Goal: Task Accomplishment & Management: Manage account settings

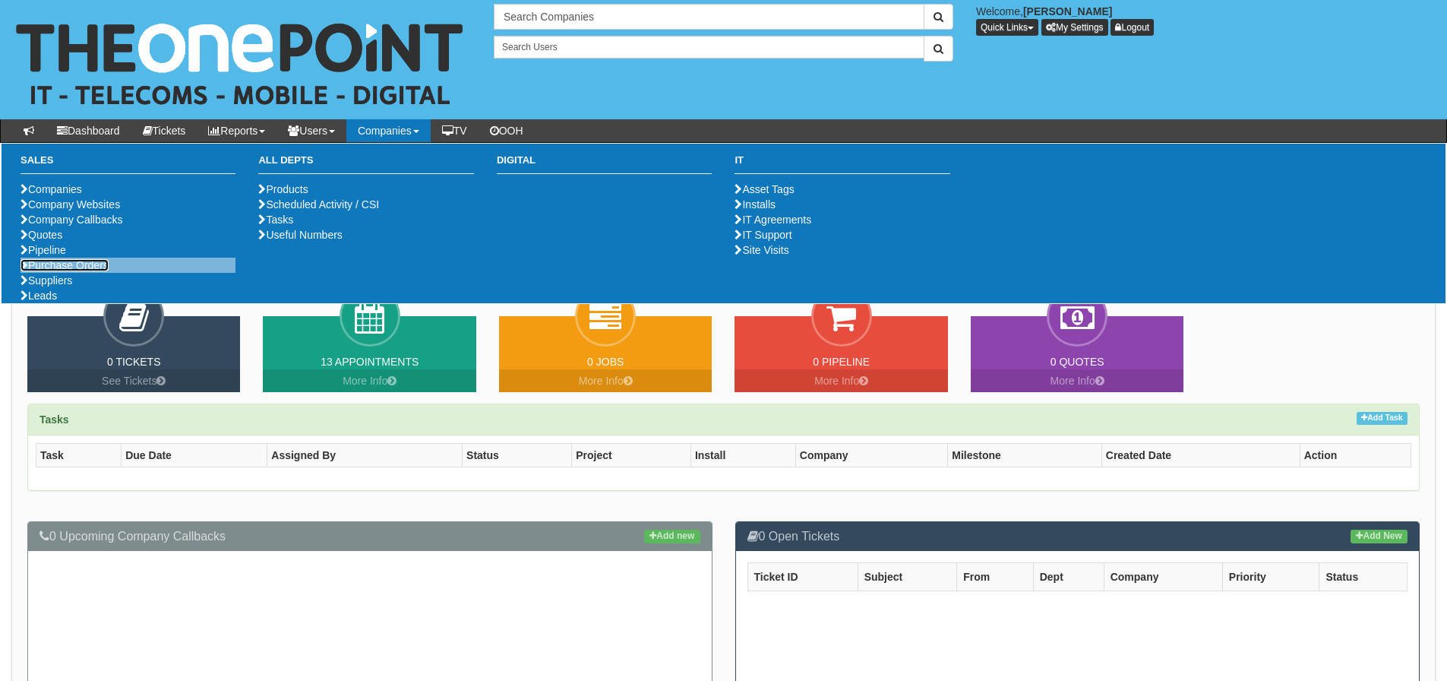
drag, startPoint x: 82, startPoint y: 327, endPoint x: 79, endPoint y: 319, distance: 8.9
click at [80, 271] on link "Purchase Orders" at bounding box center [65, 265] width 88 height 12
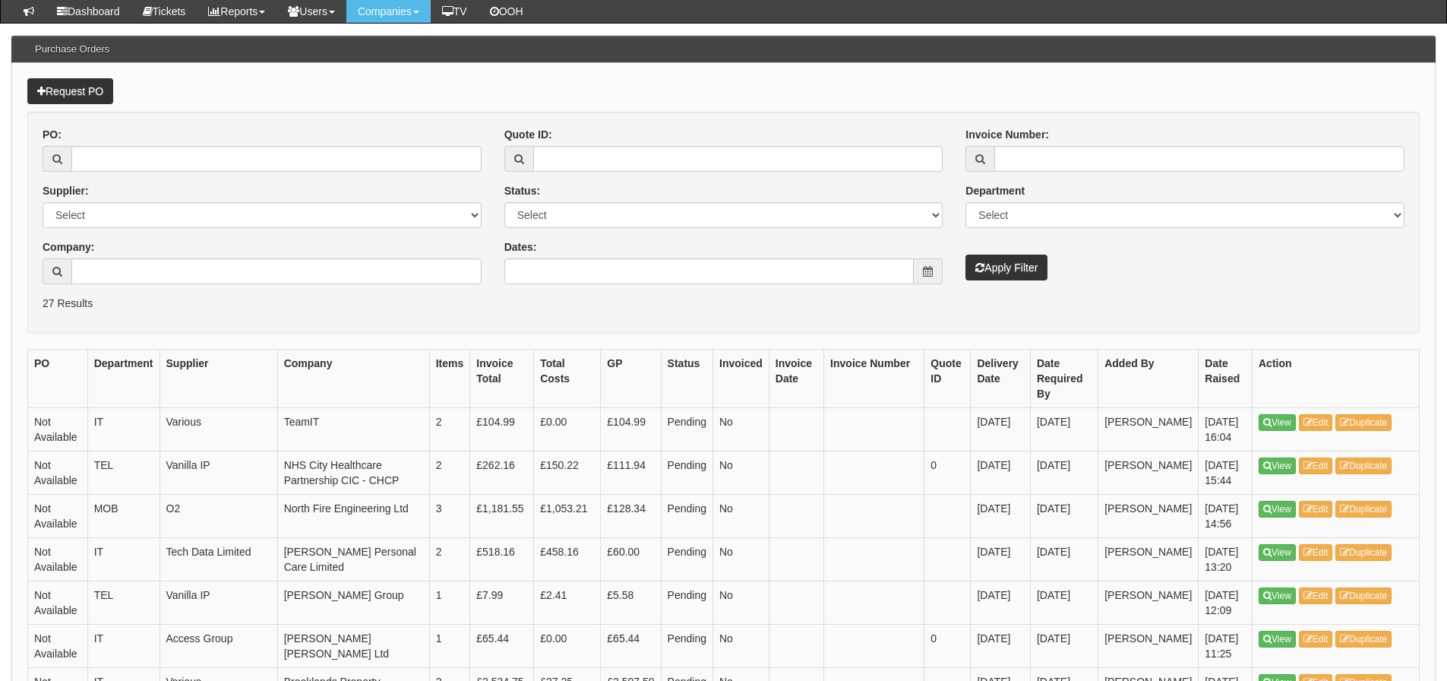
scroll to position [152, 0]
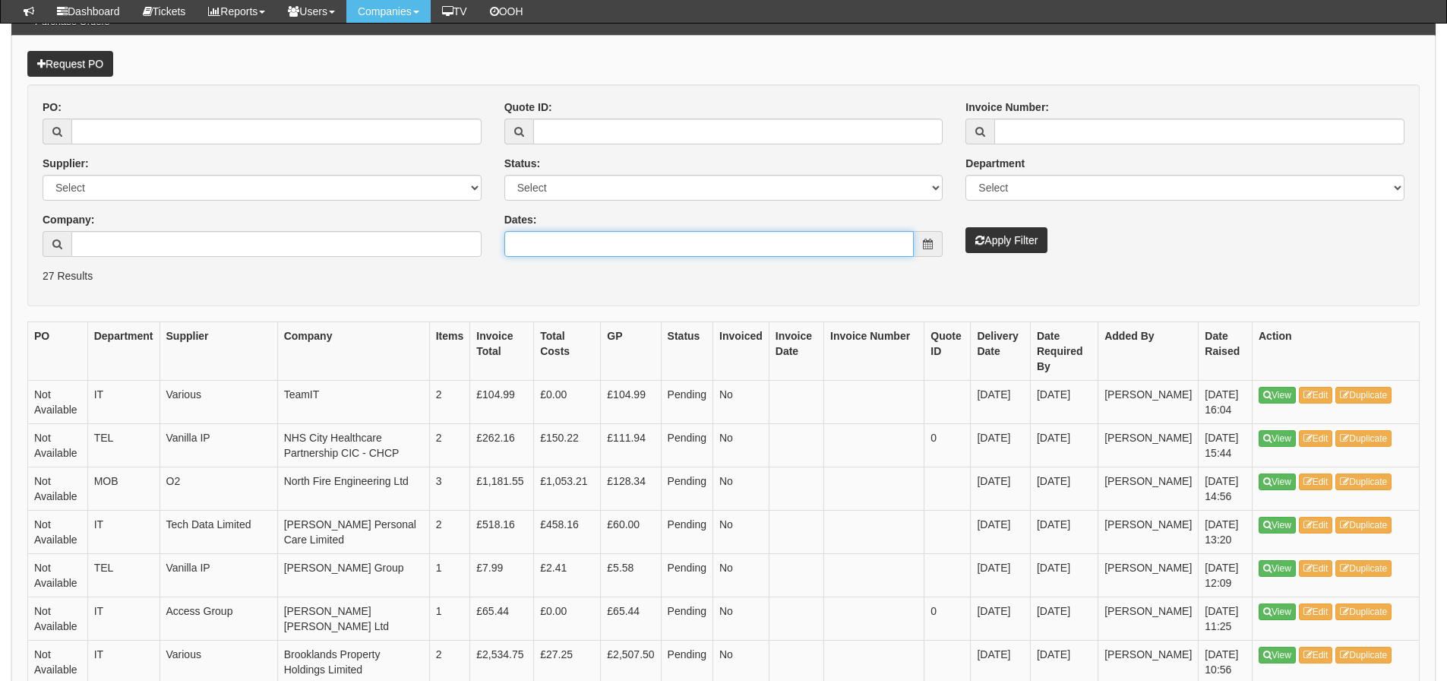
click at [847, 243] on input "Dates:" at bounding box center [709, 244] width 410 height 26
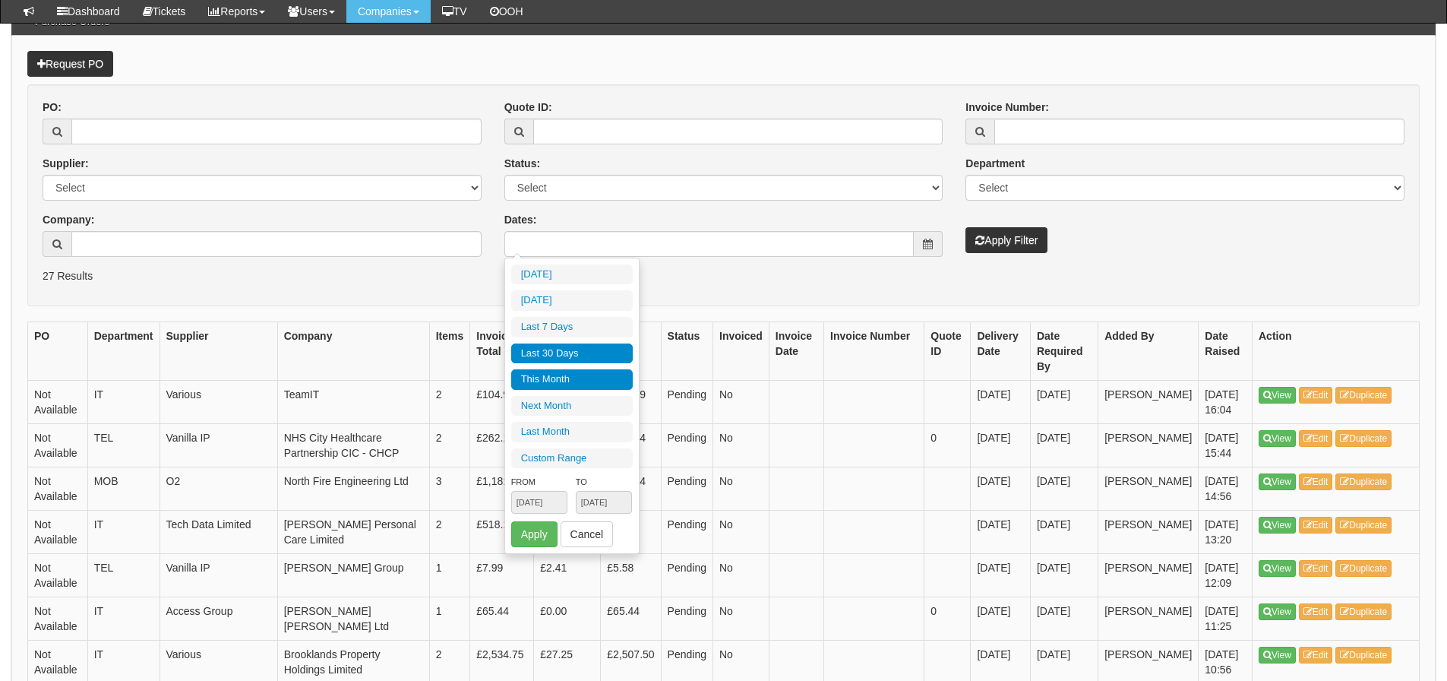
click at [602, 354] on li "Last 30 Days" at bounding box center [572, 353] width 122 height 21
type input "2025-09-01 - 2025-09-30"
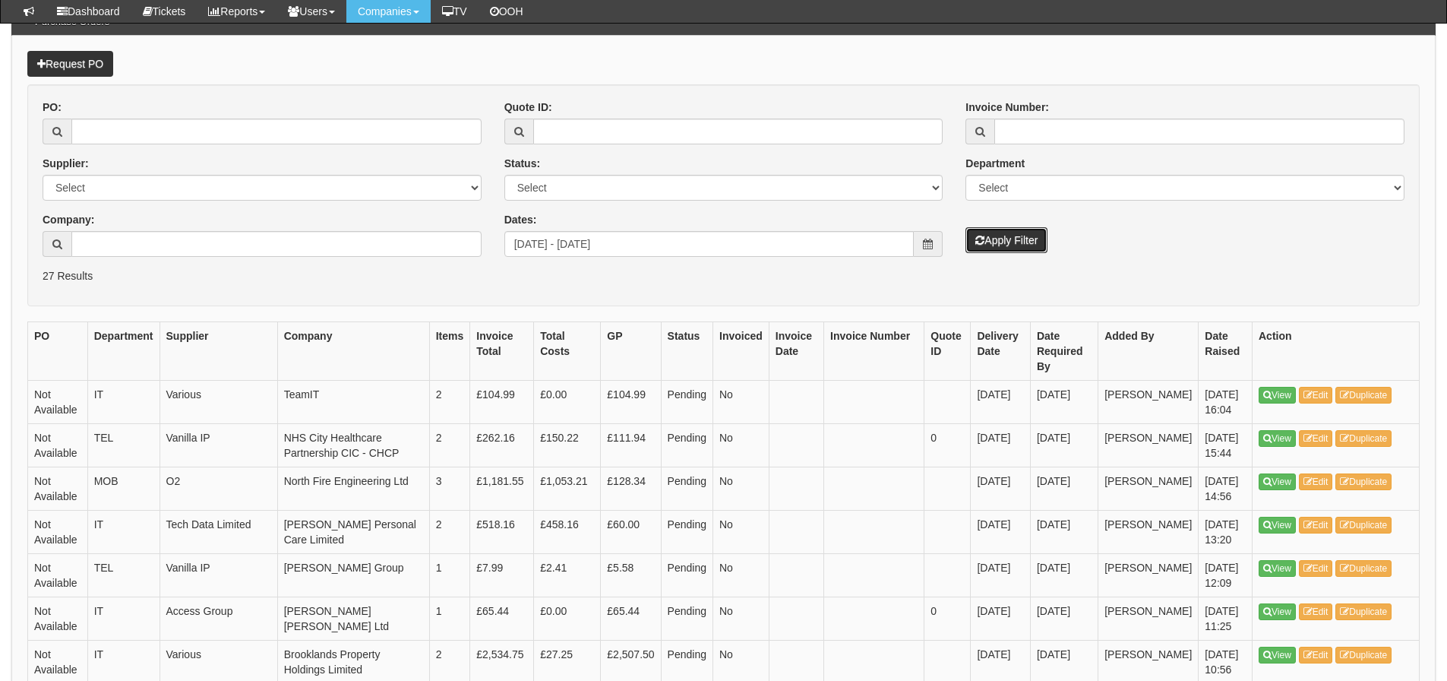
click at [1005, 234] on button "Apply Filter" at bounding box center [1006, 240] width 82 height 26
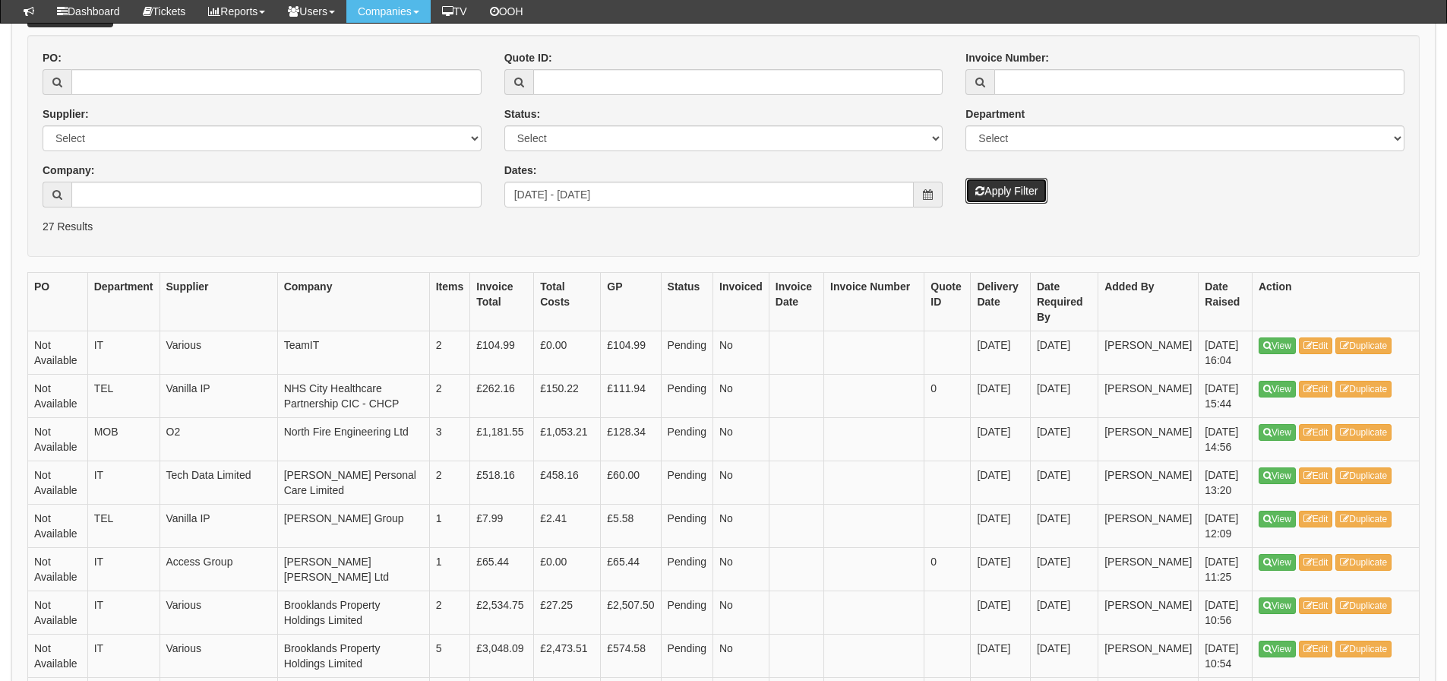
scroll to position [228, 0]
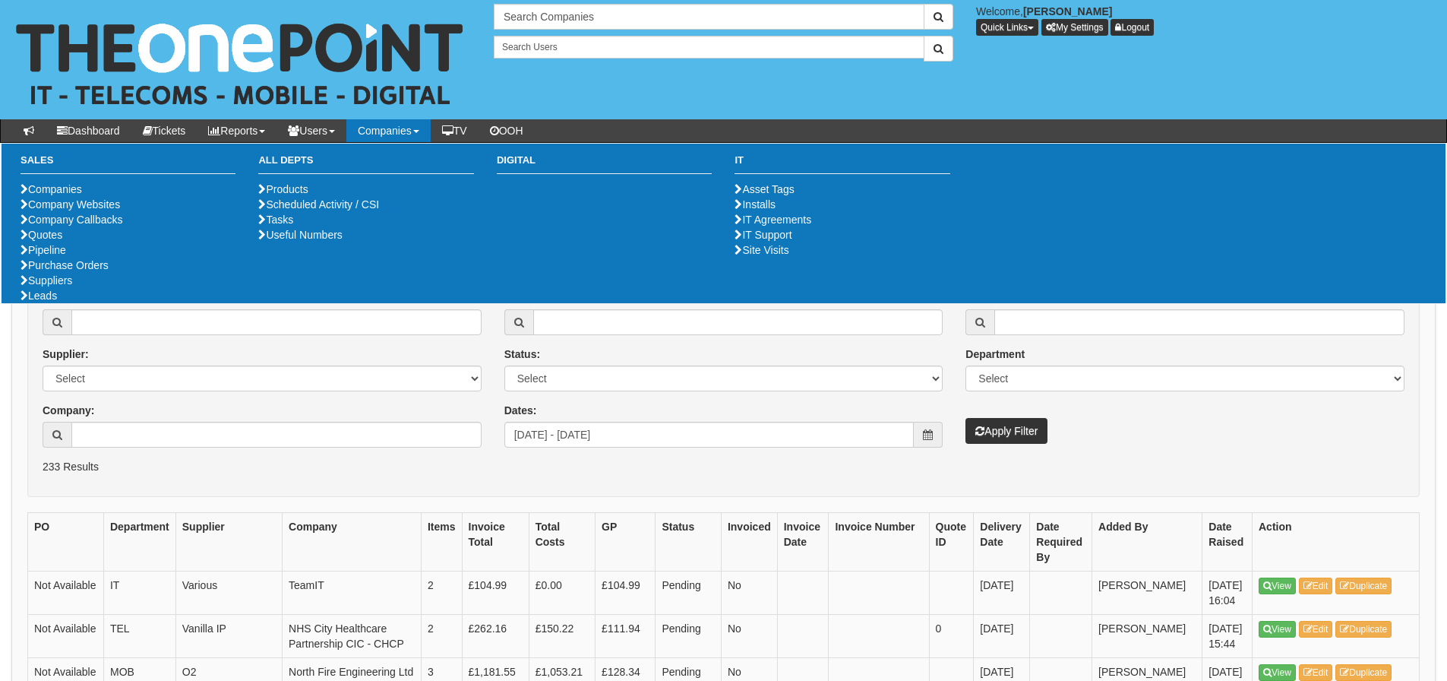
click at [343, 472] on p "233 Results" at bounding box center [724, 466] width 1362 height 15
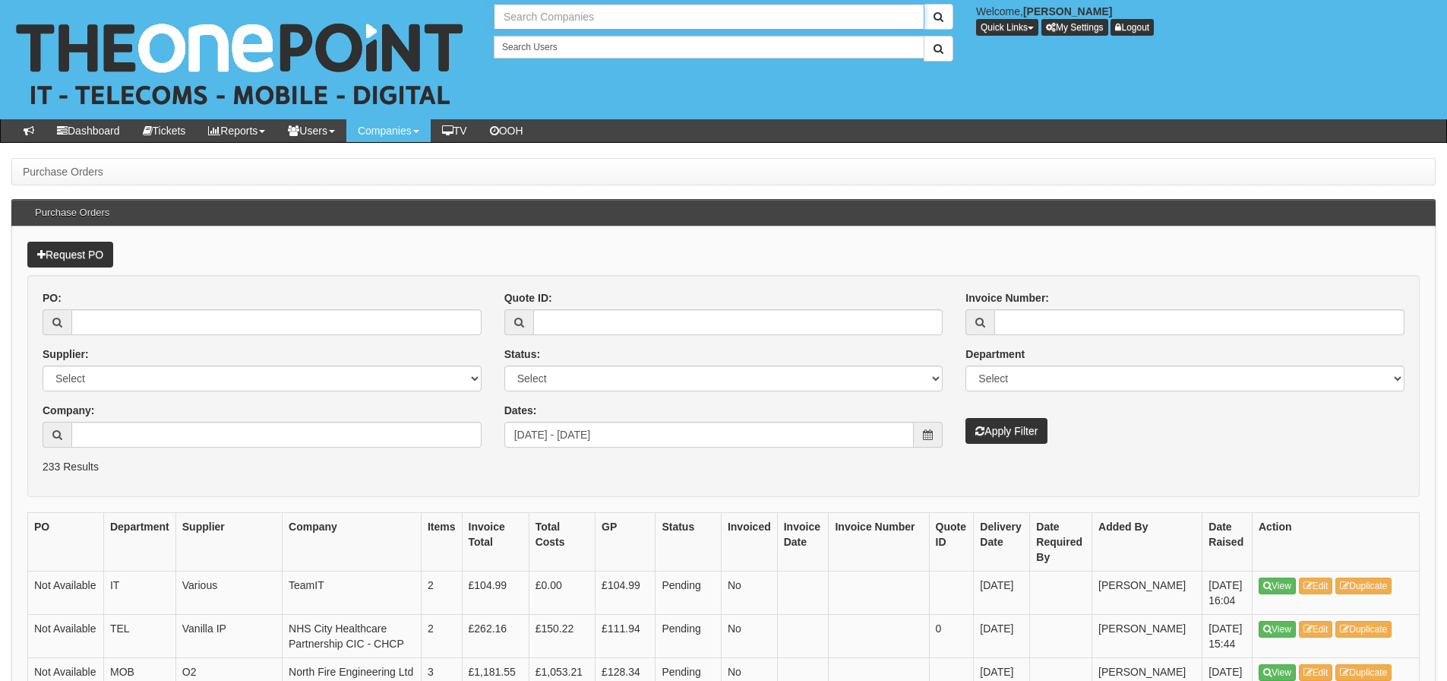
click at [590, 25] on input "text" at bounding box center [709, 17] width 431 height 26
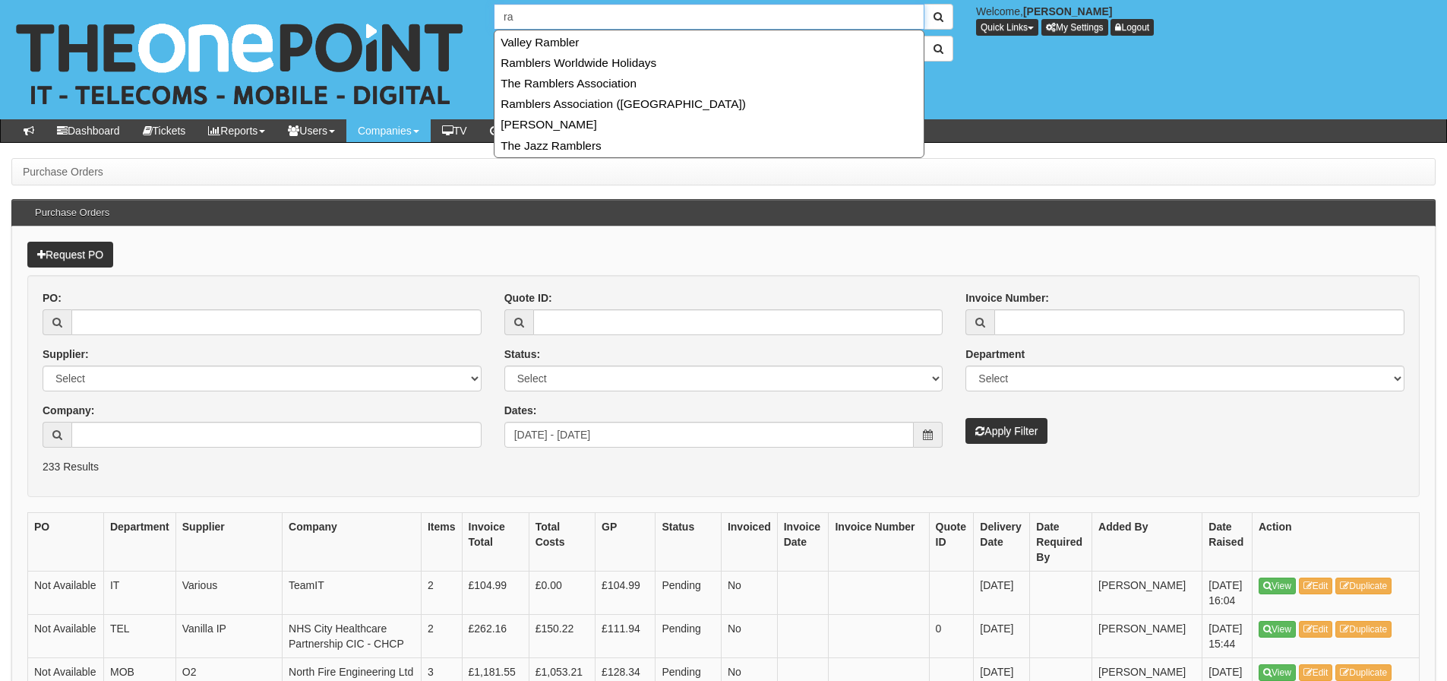
type input "r"
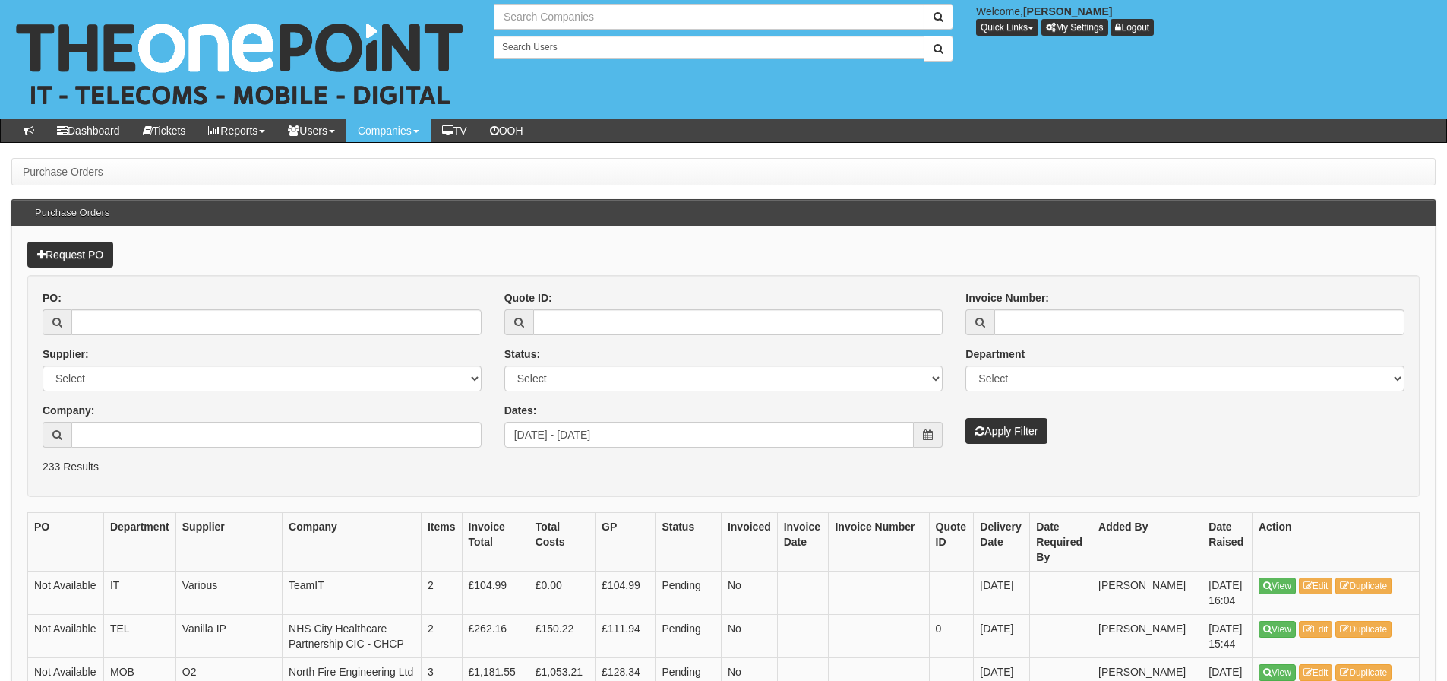
type input "Search Companies"
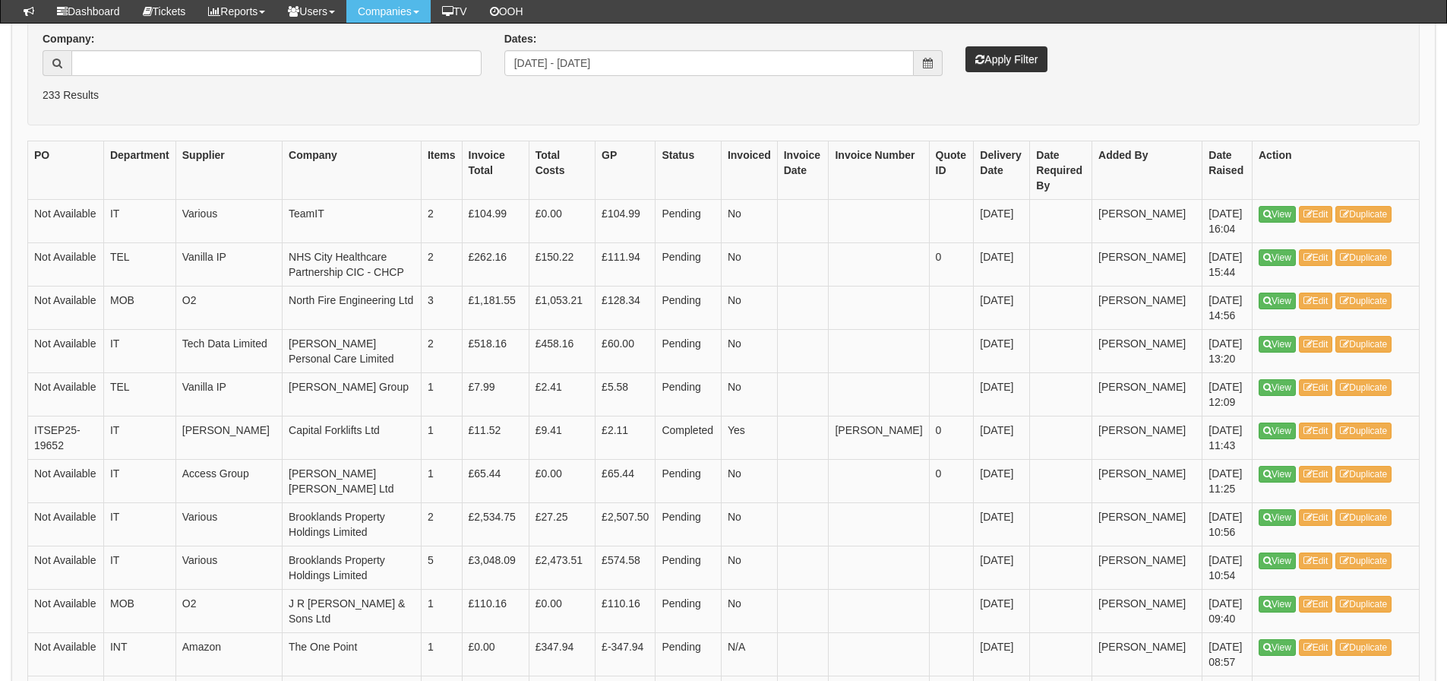
scroll to position [228, 0]
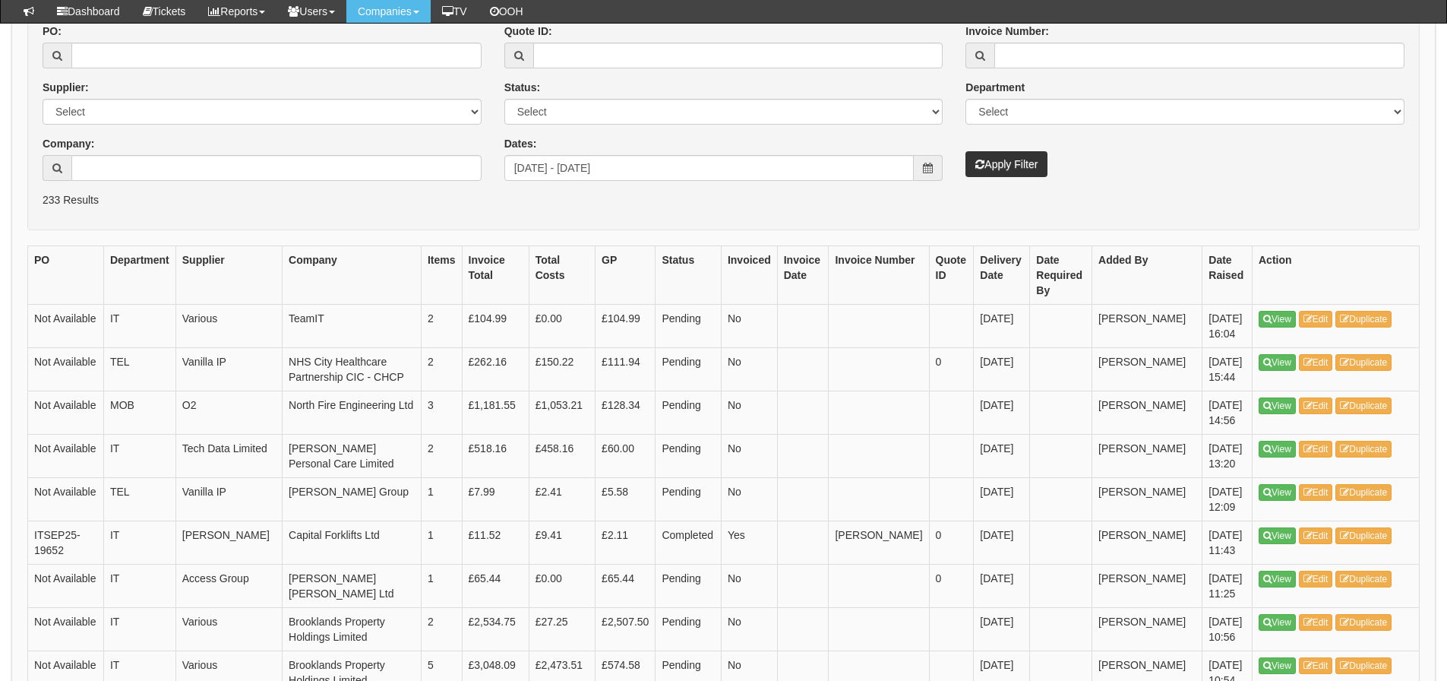
type input "Search Companies"
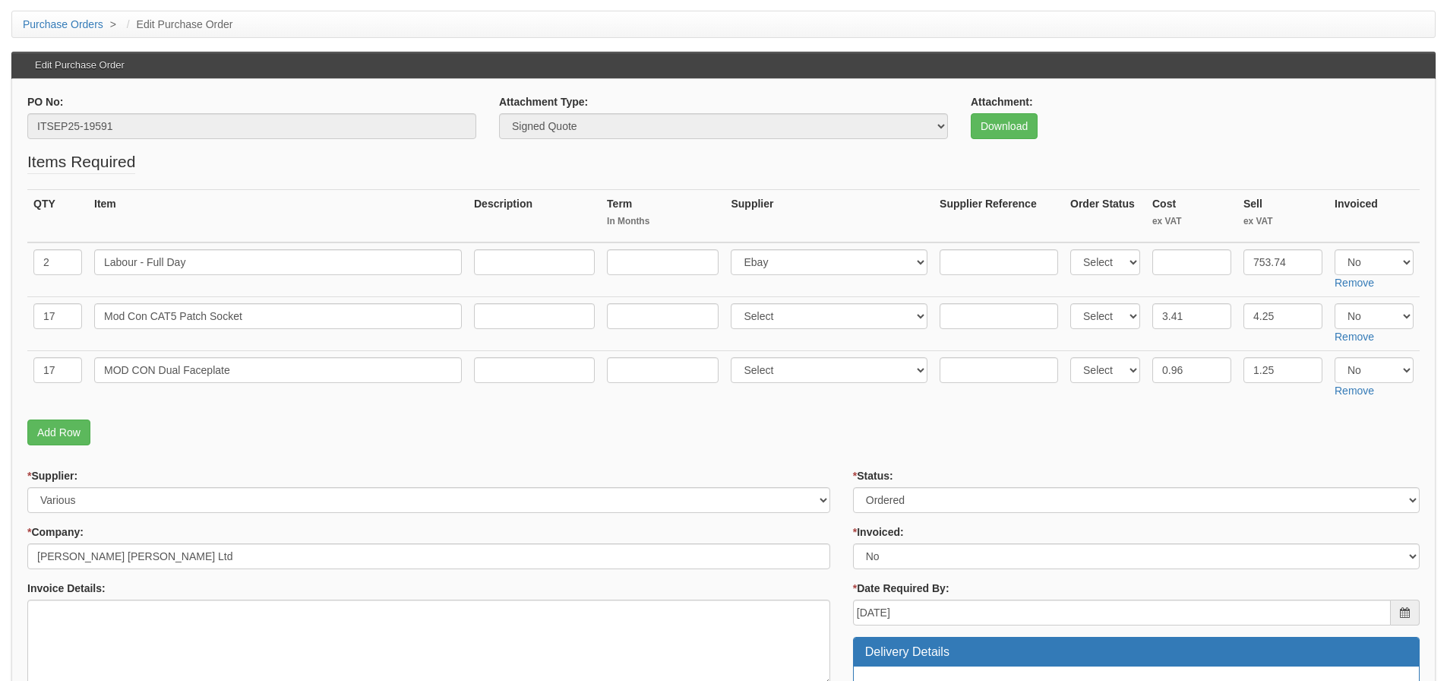
scroll to position [152, 0]
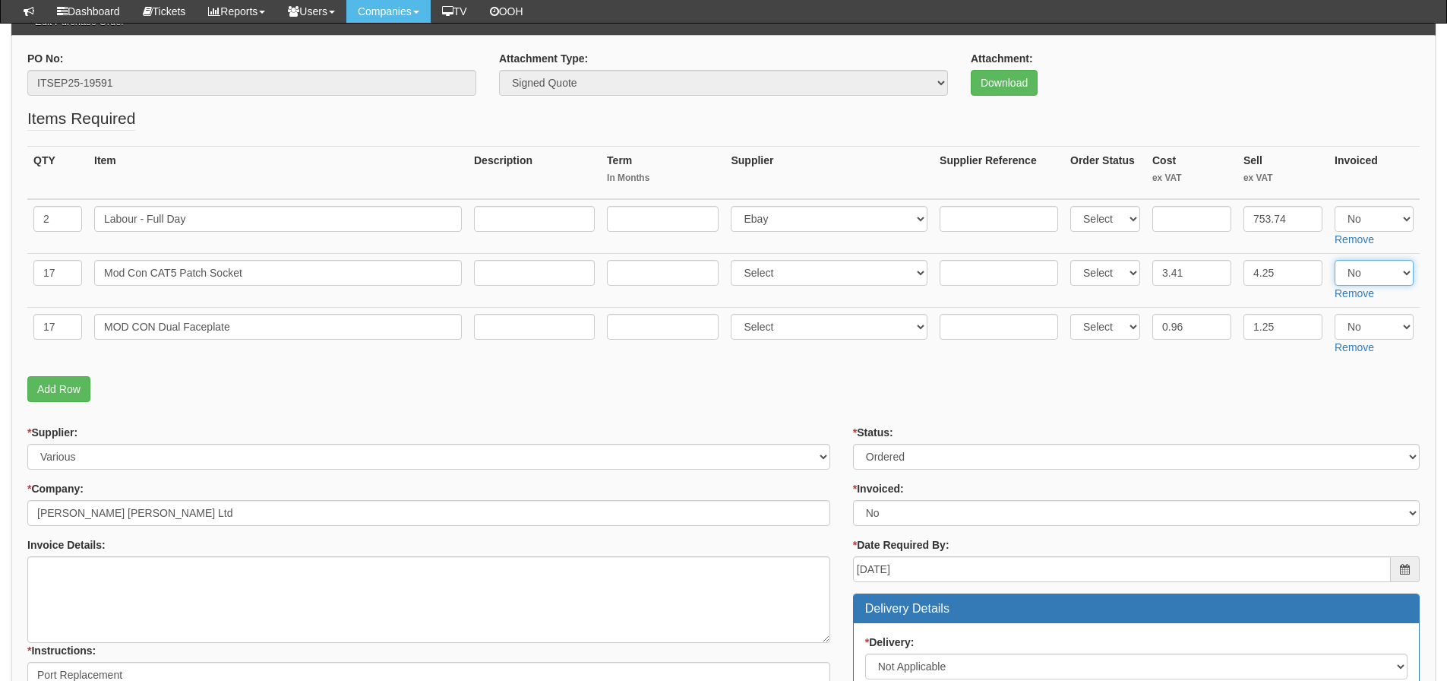
click at [1372, 279] on select "Select Yes No N/A" at bounding box center [1373, 273] width 79 height 26
select select "Yes"
click at [1334, 260] on select "Select Yes No N/A" at bounding box center [1373, 273] width 79 height 26
click at [1372, 321] on select "Select Yes No N/A" at bounding box center [1373, 327] width 79 height 26
select select "Yes"
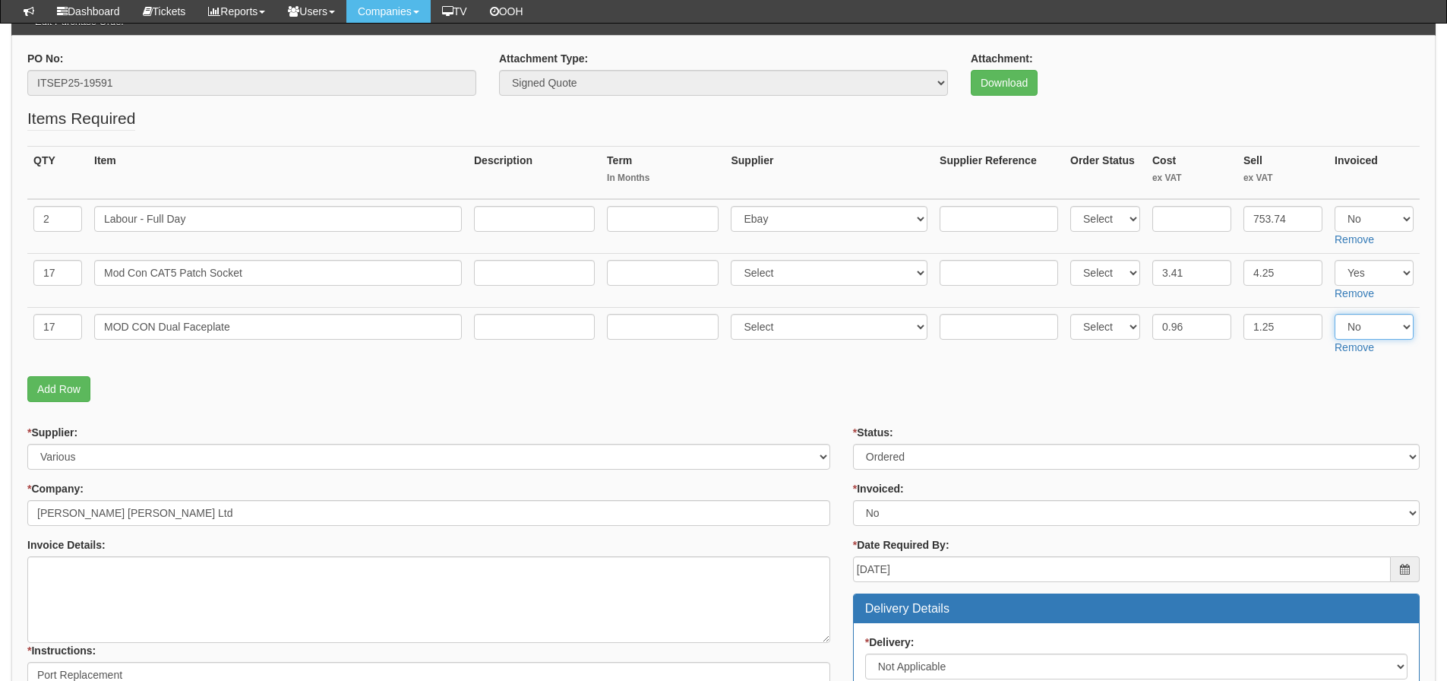
click at [1334, 314] on select "Select Yes No N/A" at bounding box center [1373, 327] width 79 height 26
click at [1321, 404] on fieldset "Items Required QTY Item Description Term In Months Supplier Supplier Reference …" at bounding box center [723, 258] width 1392 height 302
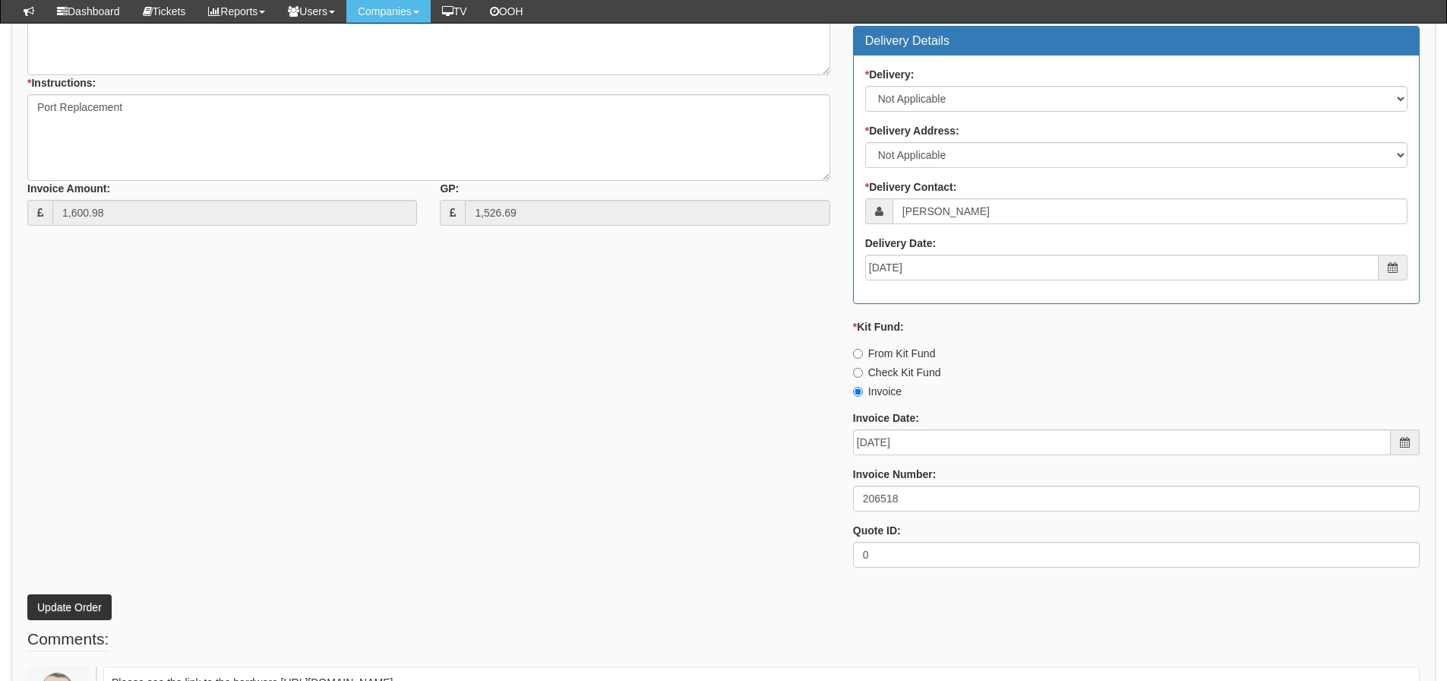
scroll to position [947, 0]
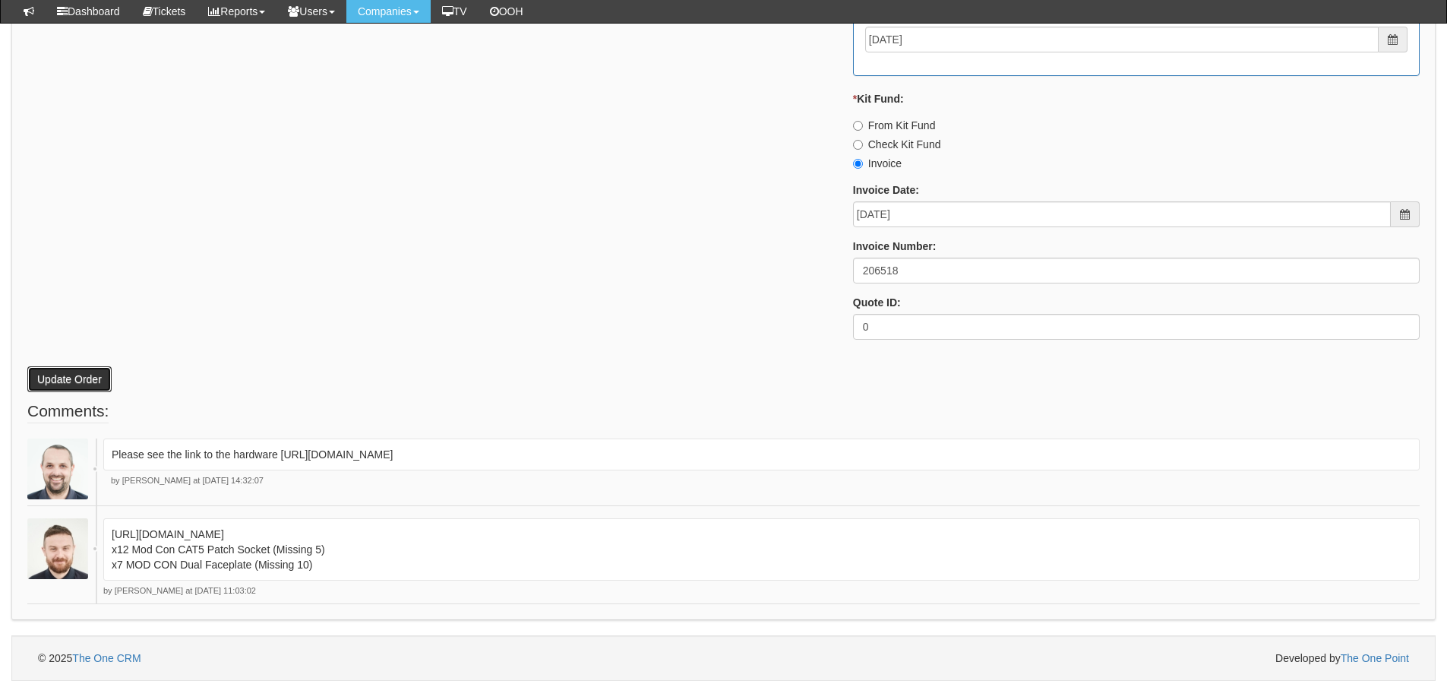
click at [63, 379] on button "Update Order" at bounding box center [69, 379] width 84 height 26
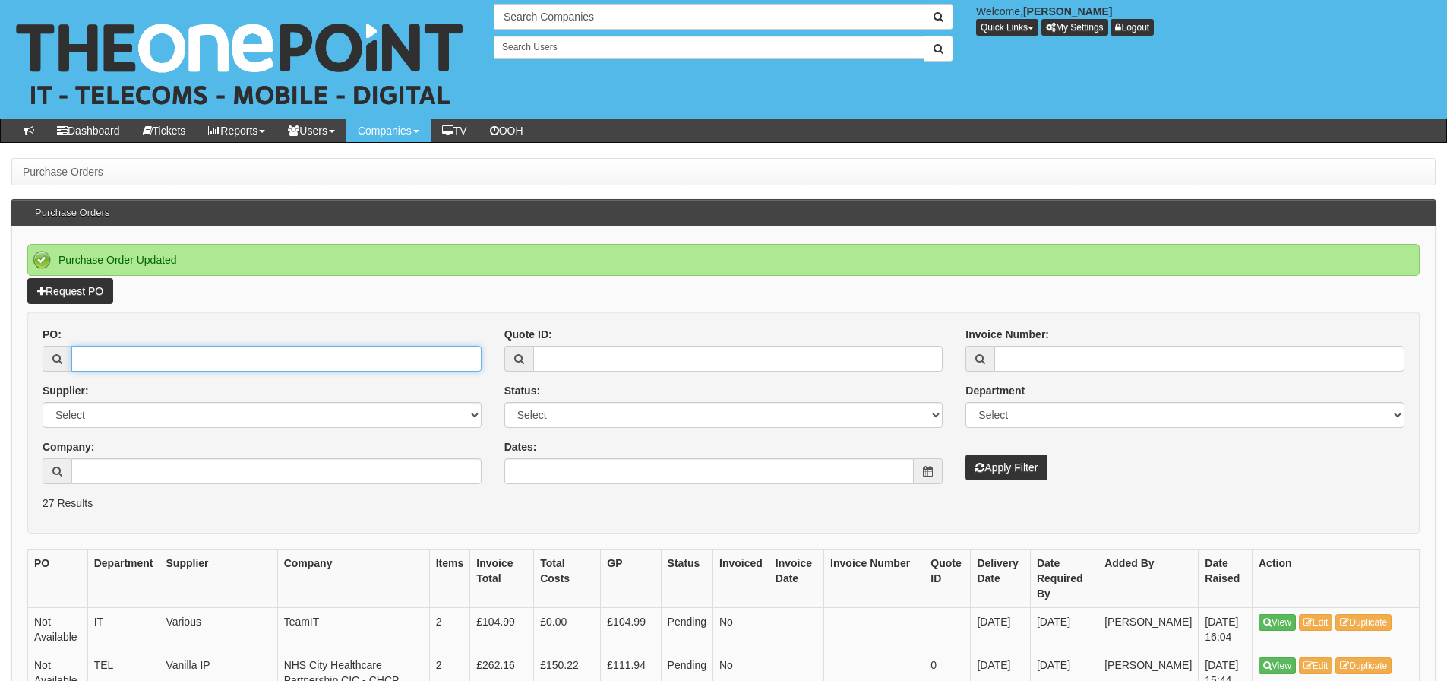
click at [311, 358] on input "PO:" at bounding box center [276, 359] width 410 height 26
type input "19372"
click at [965, 454] on button "Apply Filter" at bounding box center [1006, 467] width 82 height 26
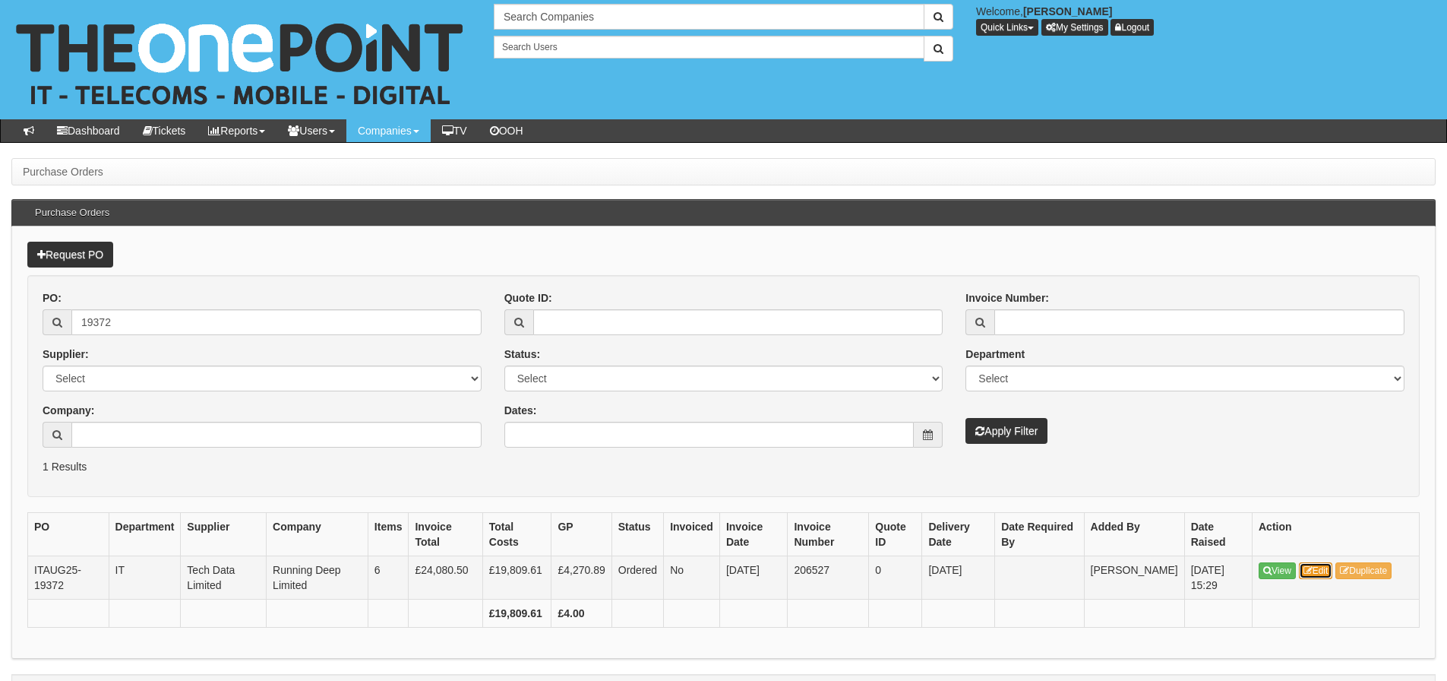
click at [1308, 568] on icon at bounding box center [1307, 570] width 9 height 9
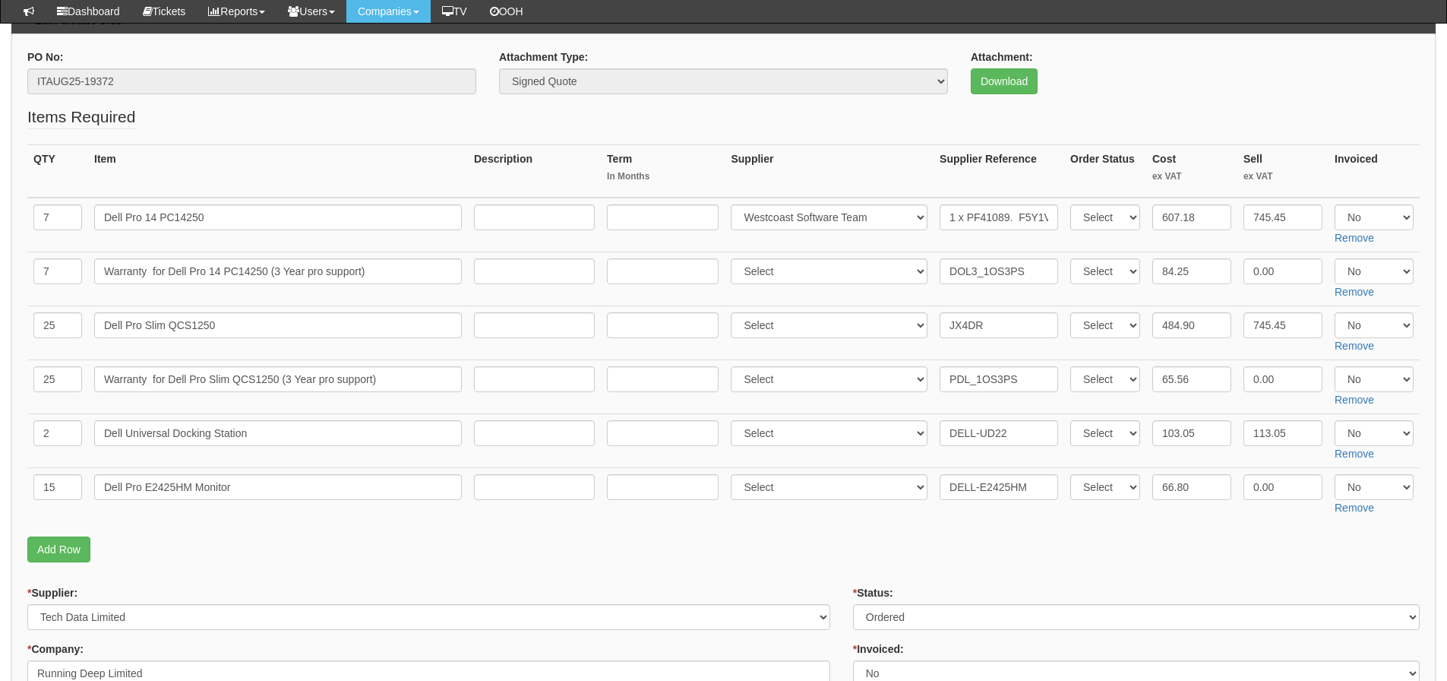
scroll to position [152, 0]
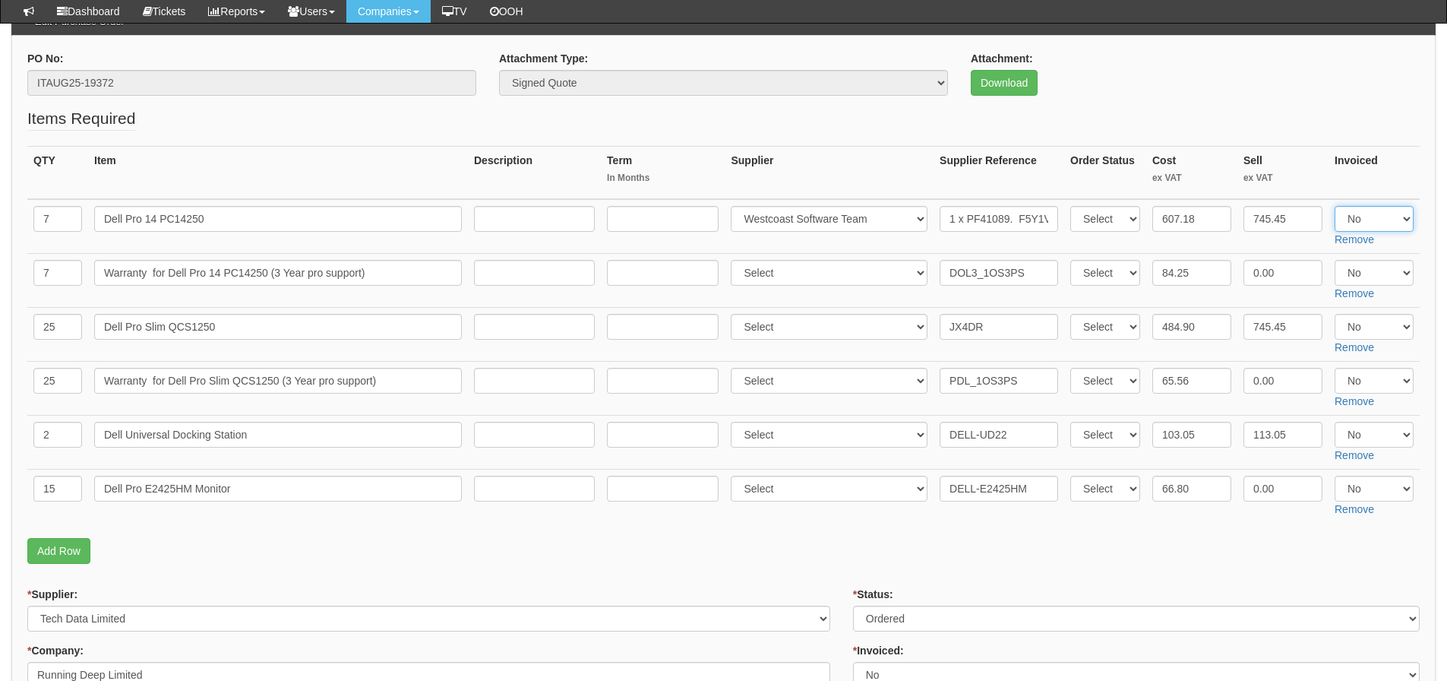
click at [1362, 219] on select "Select Yes No N/A" at bounding box center [1373, 219] width 79 height 26
select select "Yes"
click at [1334, 206] on select "Select Yes No N/A" at bounding box center [1373, 219] width 79 height 26
click at [1313, 124] on fieldset "Items Required QTY Item Description Term In Months Supplier Supplier Reference …" at bounding box center [723, 339] width 1392 height 464
drag, startPoint x: 1369, startPoint y: 330, endPoint x: 1369, endPoint y: 339, distance: 9.1
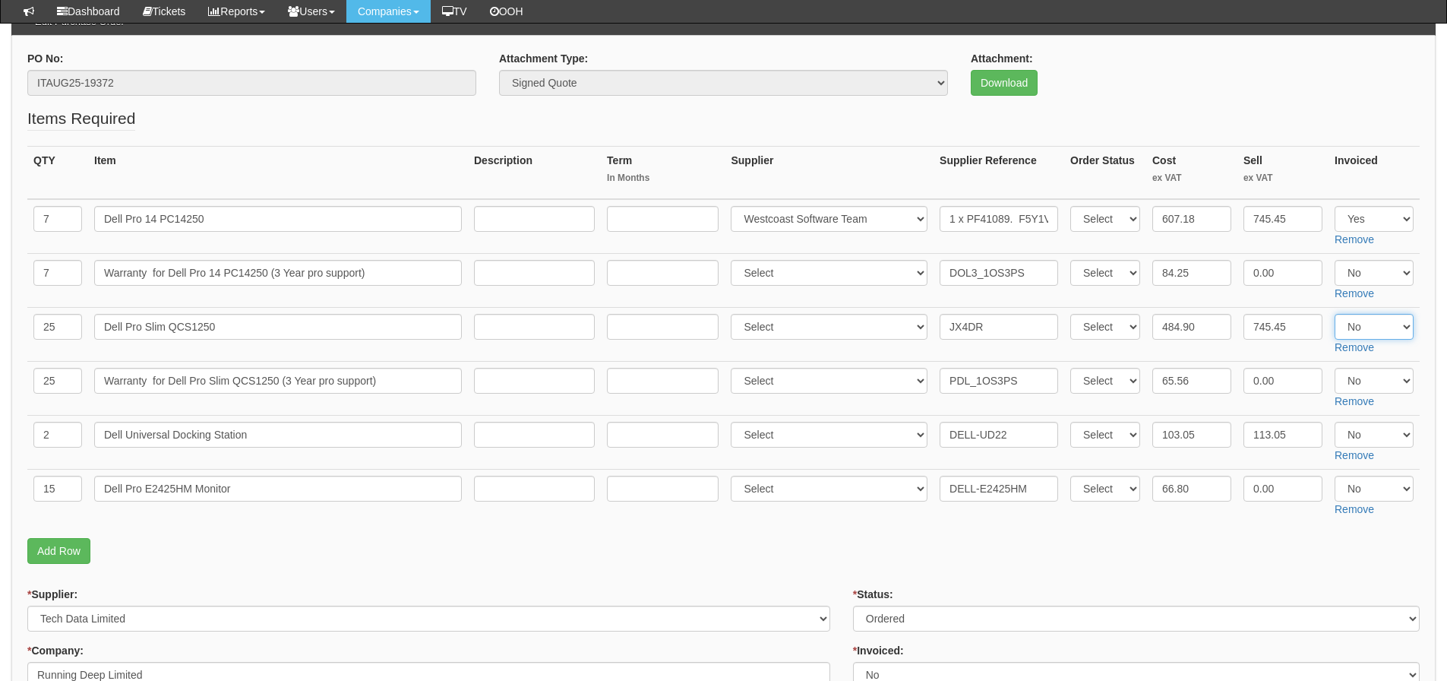
click at [1369, 330] on select "Select Yes No N/A" at bounding box center [1373, 327] width 79 height 26
select select "Yes"
click at [1334, 314] on select "Select Yes No N/A" at bounding box center [1373, 327] width 79 height 26
click at [1377, 484] on select "Select Yes No N/A" at bounding box center [1373, 488] width 79 height 26
select select "Yes"
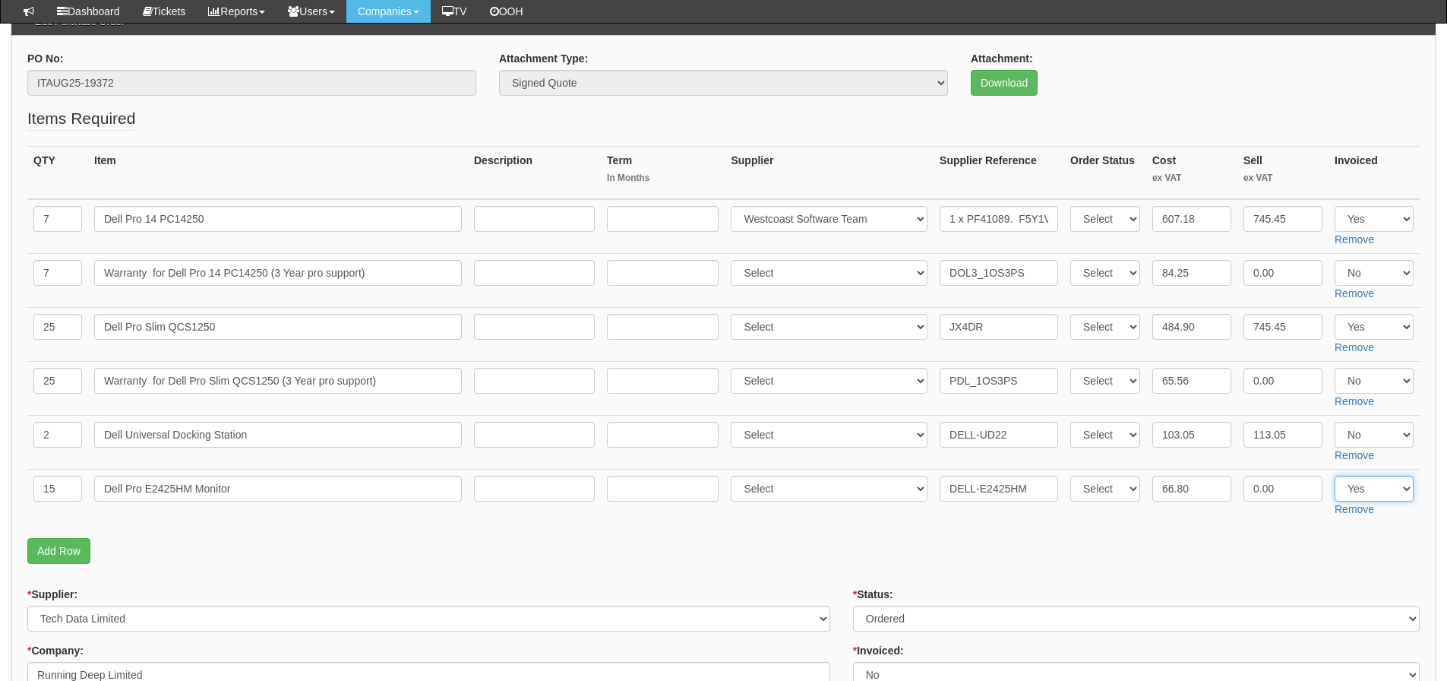
click at [1334, 475] on select "Select Yes No N/A" at bounding box center [1373, 488] width 79 height 26
click at [1123, 561] on p "Add Row" at bounding box center [723, 551] width 1392 height 26
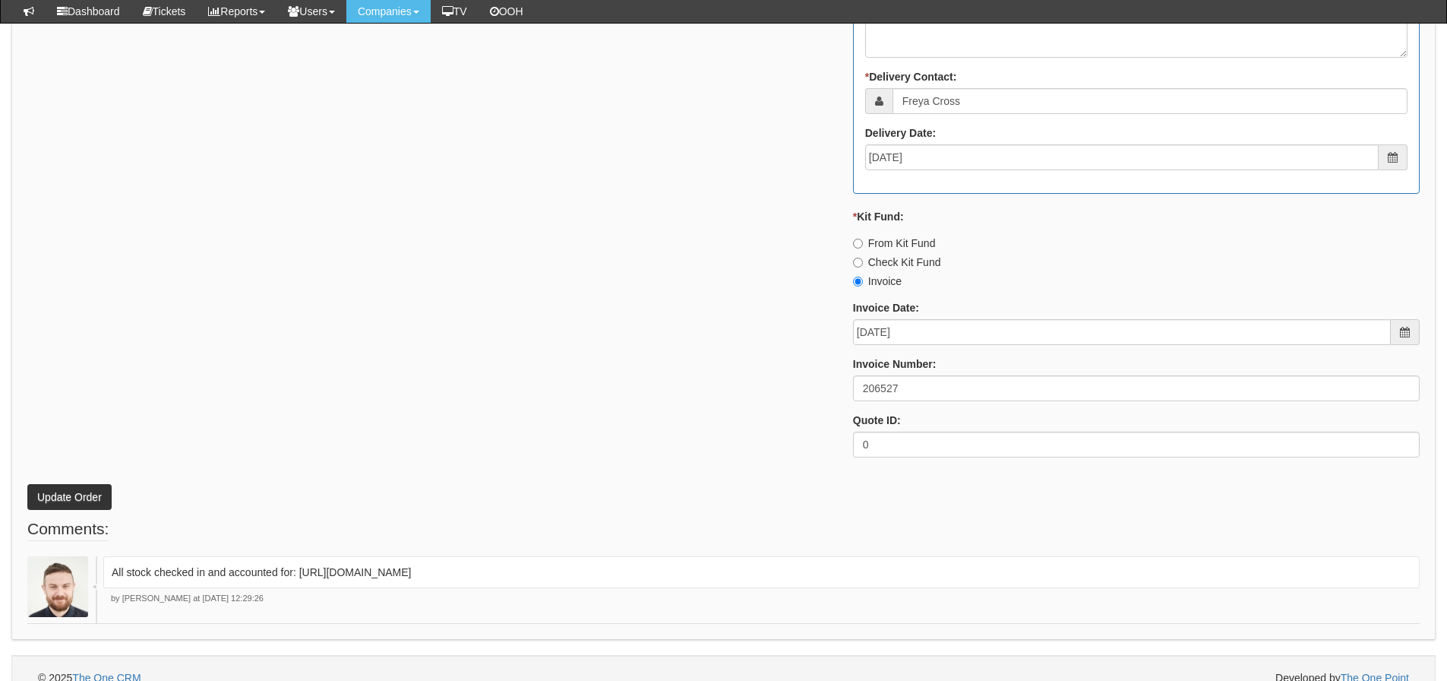
scroll to position [1128, 0]
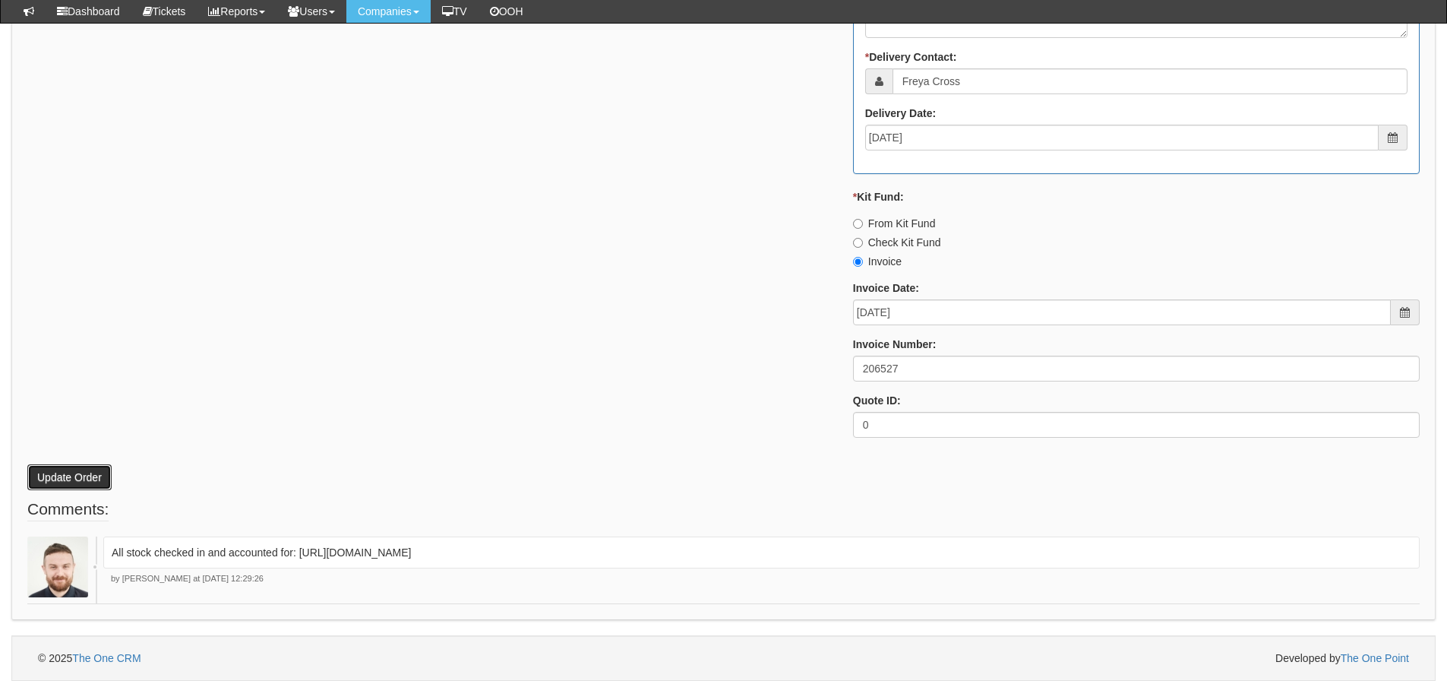
click at [95, 486] on button "Update Order" at bounding box center [69, 477] width 84 height 26
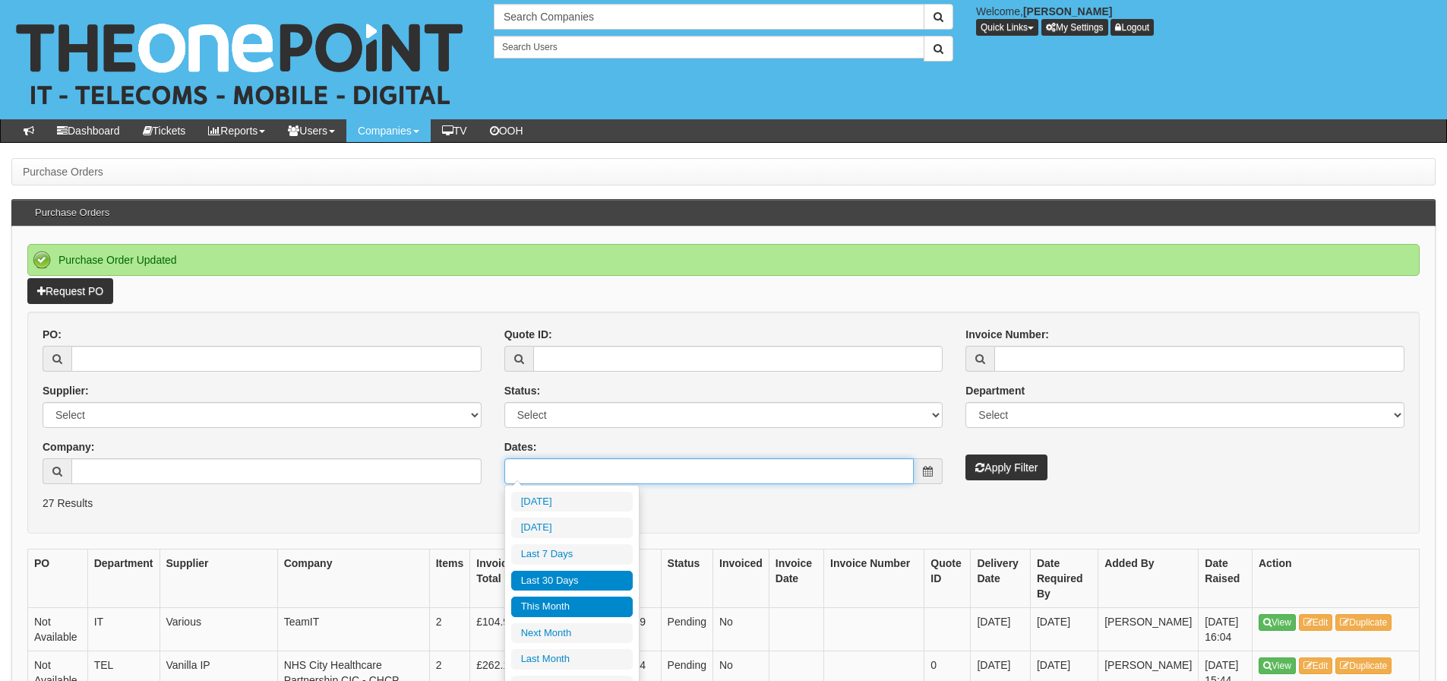
click at [551, 473] on input "Dates:" at bounding box center [709, 471] width 410 height 26
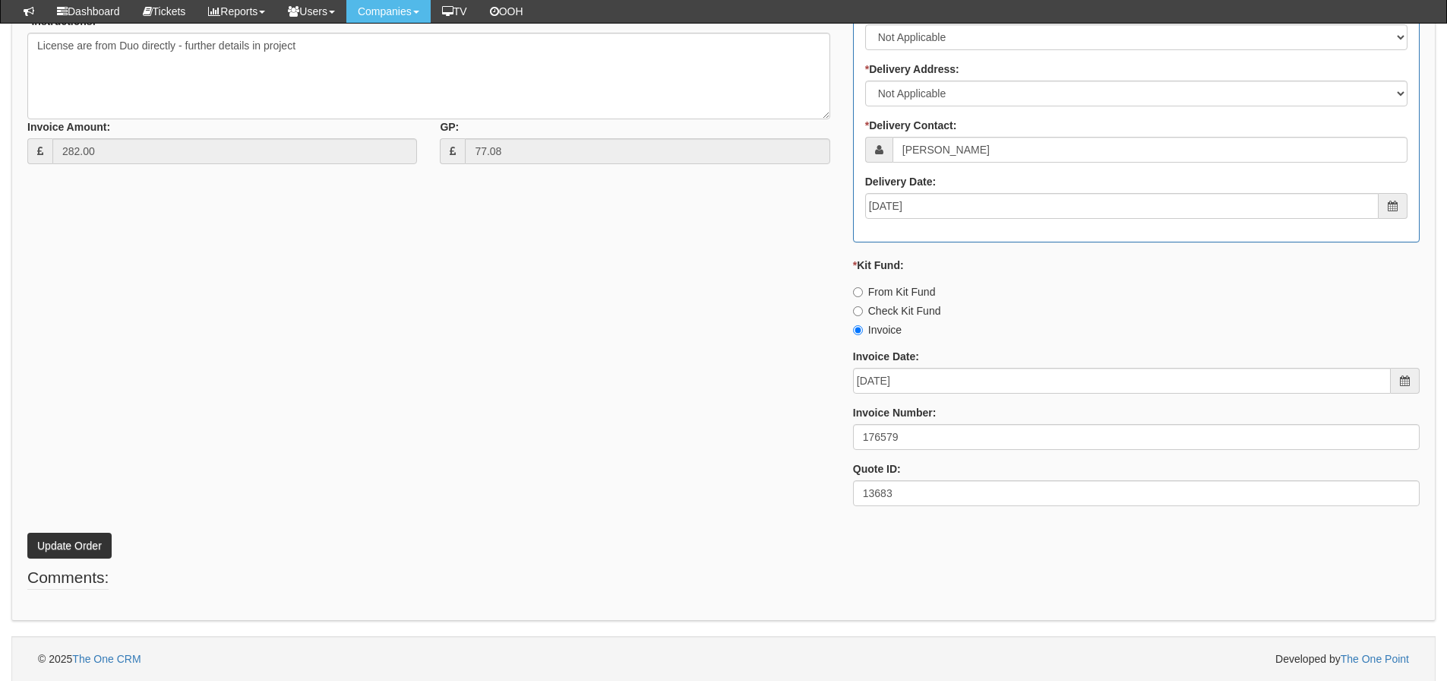
scroll to position [674, 0]
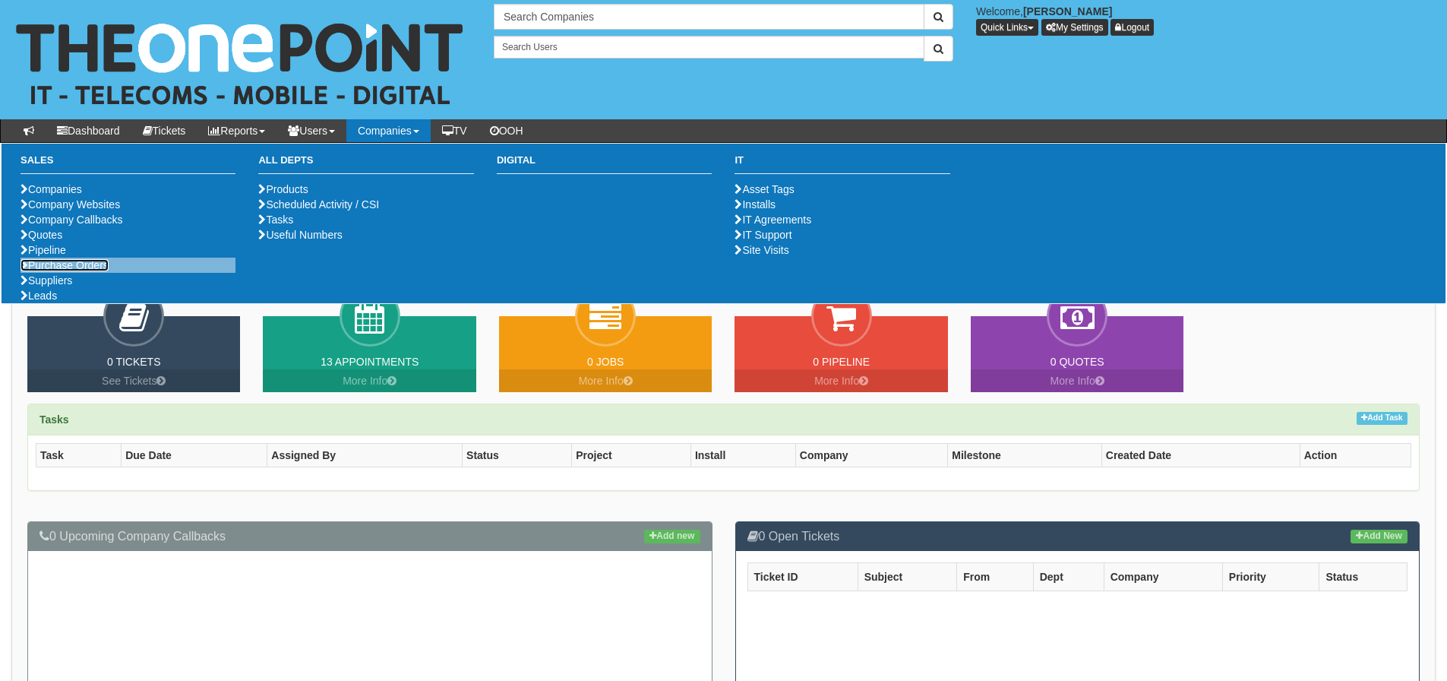
click at [87, 271] on link "Purchase Orders" at bounding box center [65, 265] width 88 height 12
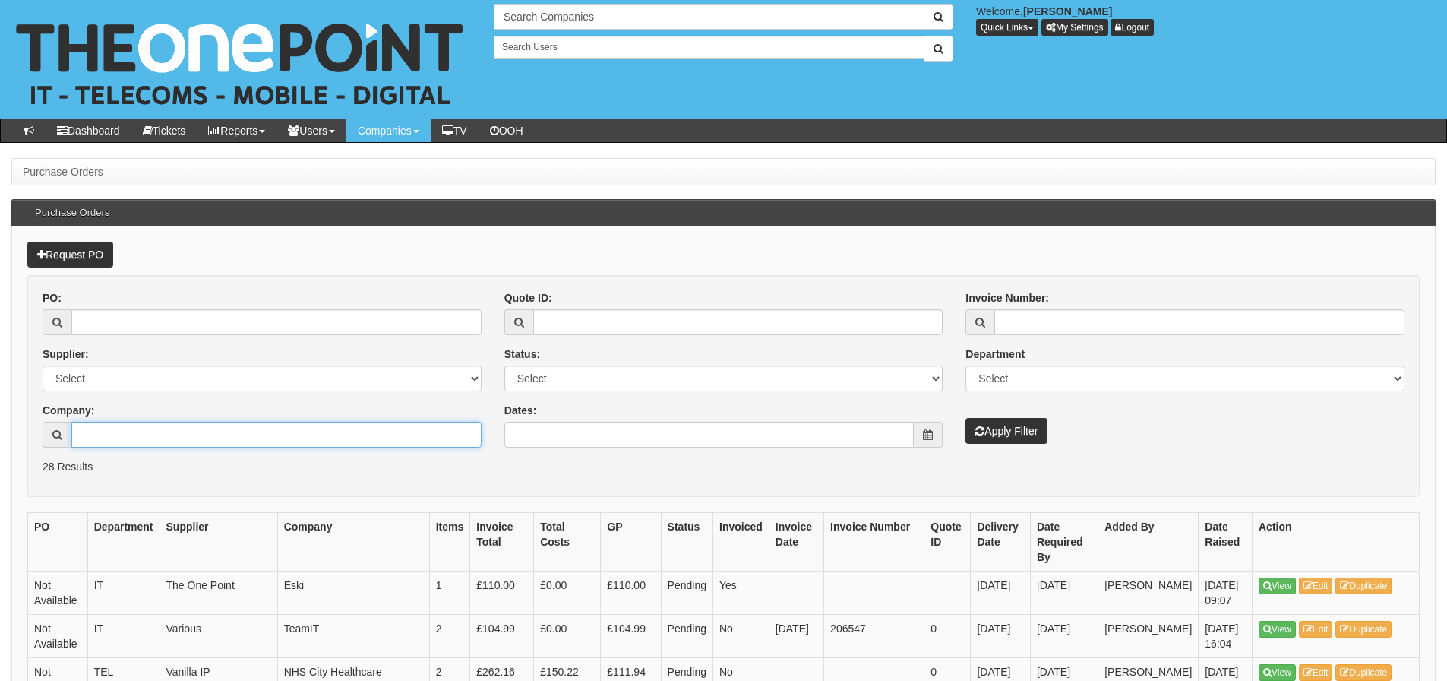
click at [129, 432] on input "Company:" at bounding box center [276, 435] width 410 height 26
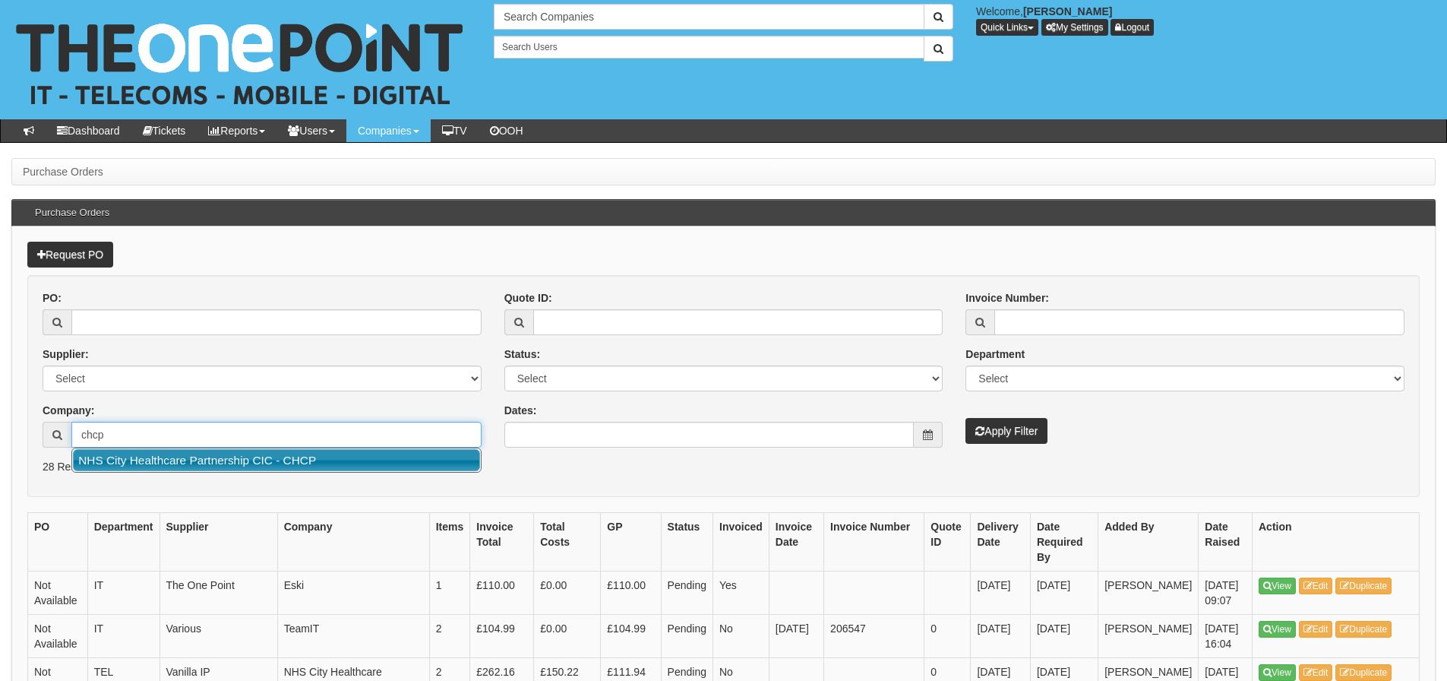
click at [114, 464] on link "NHS City Healthcare Partnership CIC - CHCP" at bounding box center [276, 460] width 407 height 22
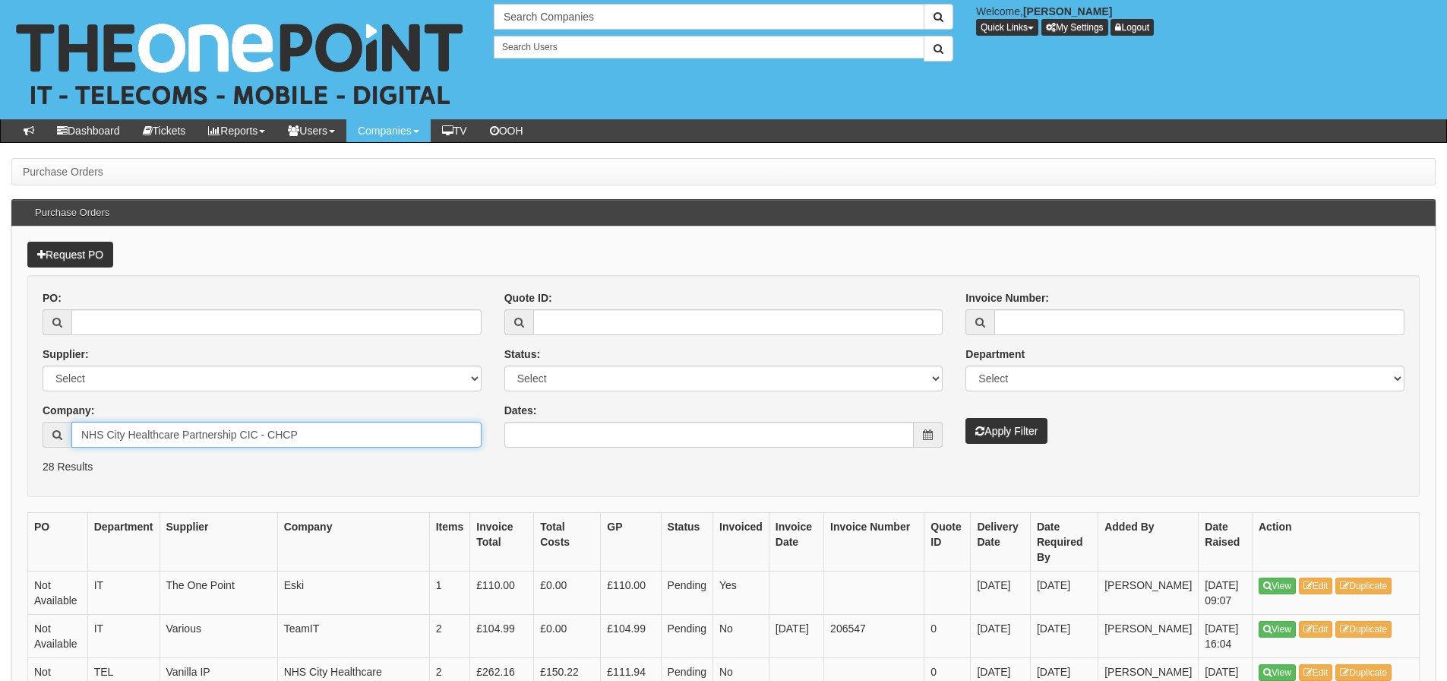
type input "NHS City Healthcare Partnership CIC - CHCP"
click at [965, 418] on button "Apply Filter" at bounding box center [1006, 431] width 82 height 26
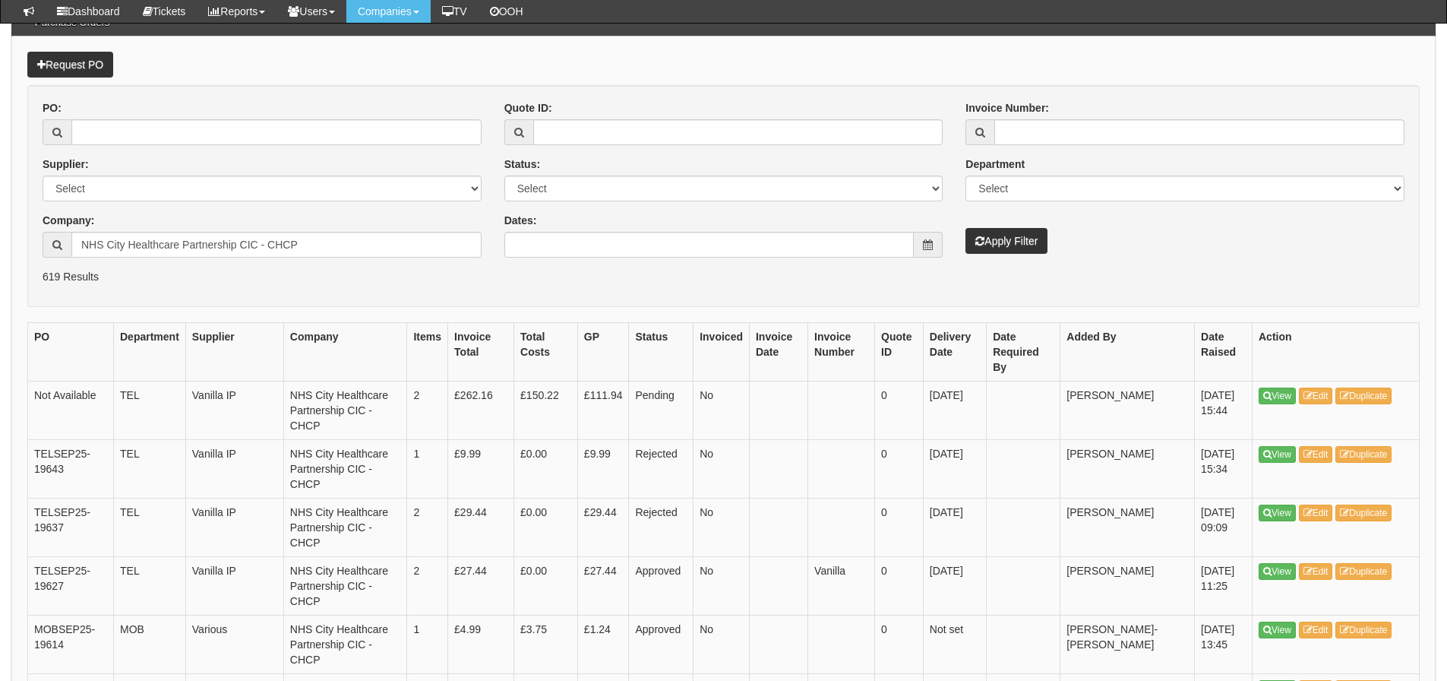
scroll to position [152, 0]
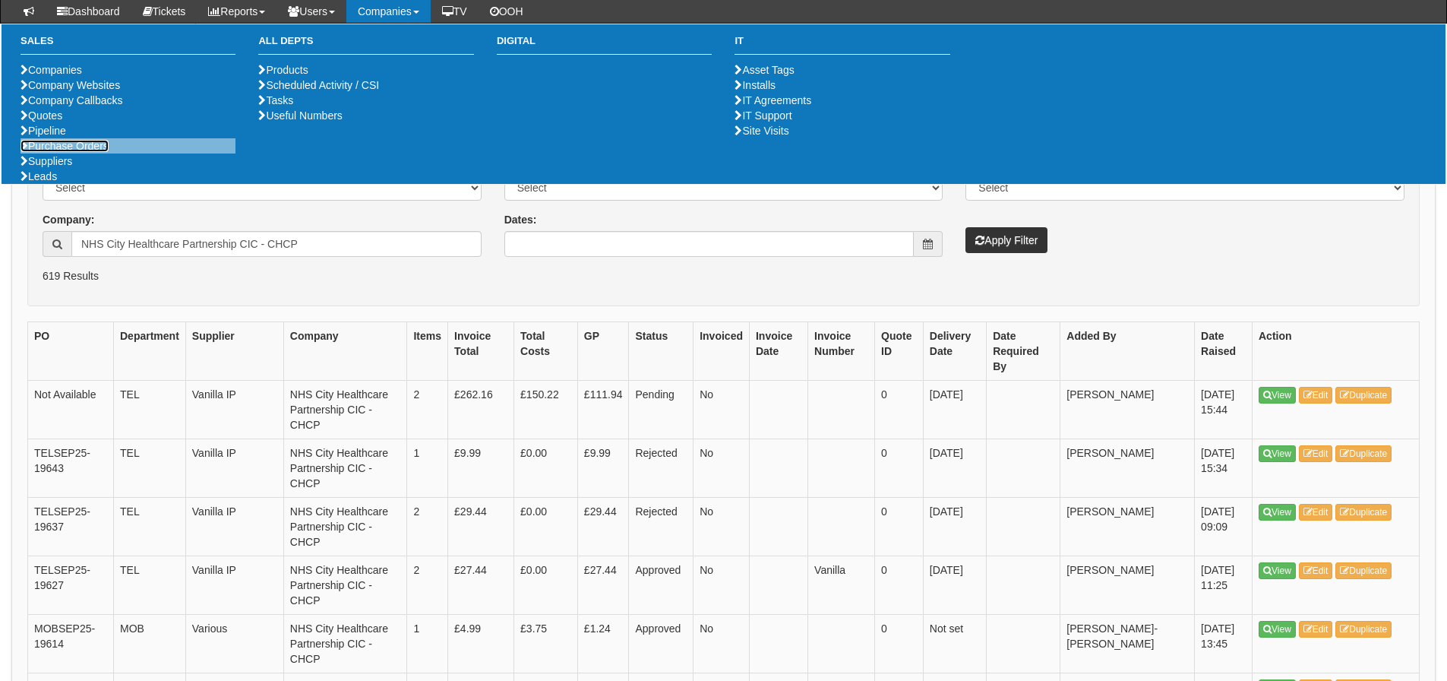
click at [55, 152] on link "Purchase Orders" at bounding box center [65, 146] width 88 height 12
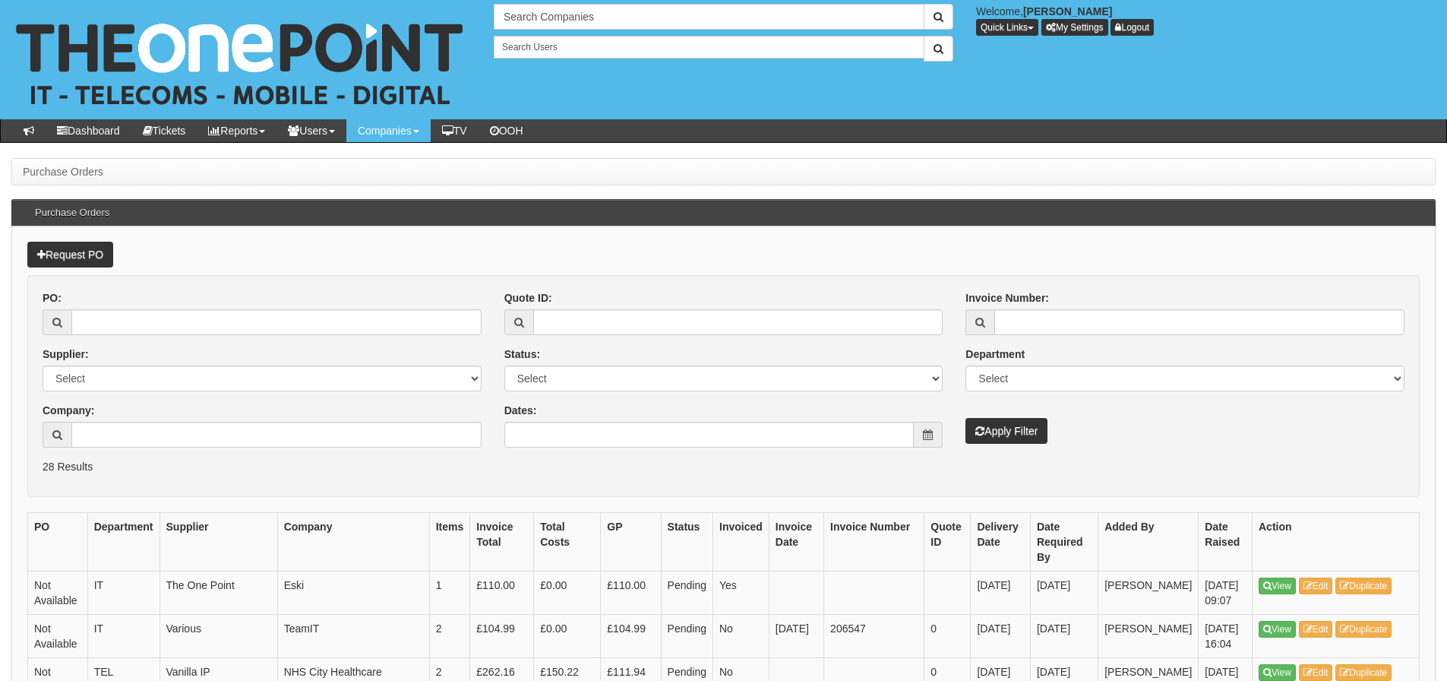
click at [575, 264] on p "Request PO" at bounding box center [723, 255] width 1392 height 26
click at [593, 444] on input "Dates:" at bounding box center [709, 435] width 410 height 26
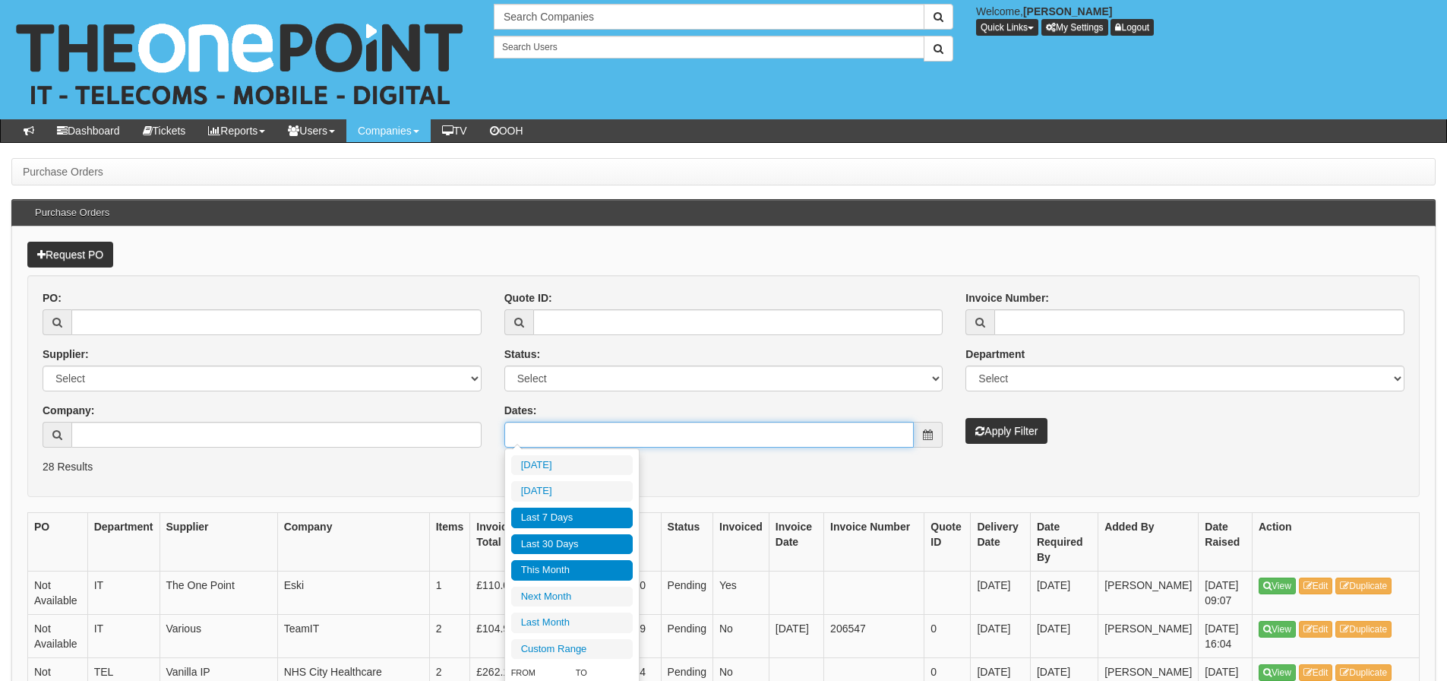
type input "2025-09-29"
type input "[DATE]"
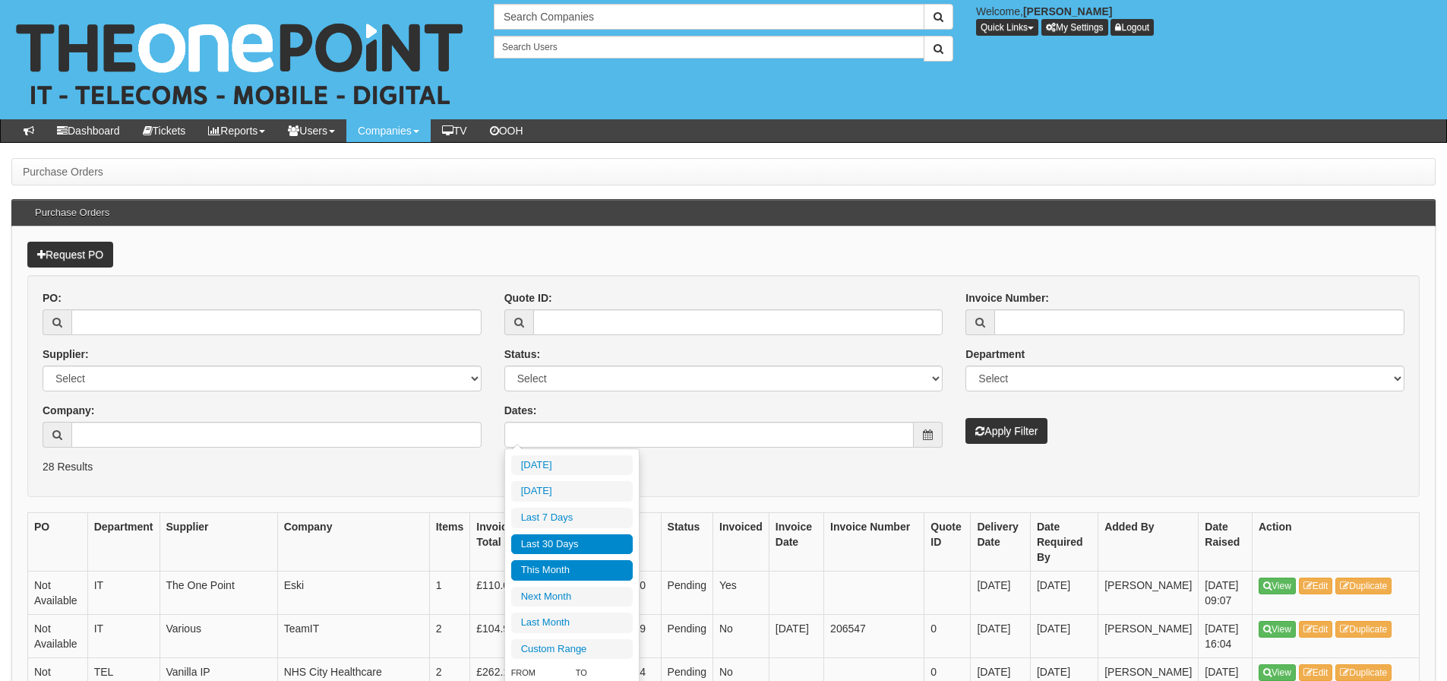
click at [586, 540] on li "Last 30 Days" at bounding box center [572, 544] width 122 height 21
type input "2025-09-01 - 2025-09-30"
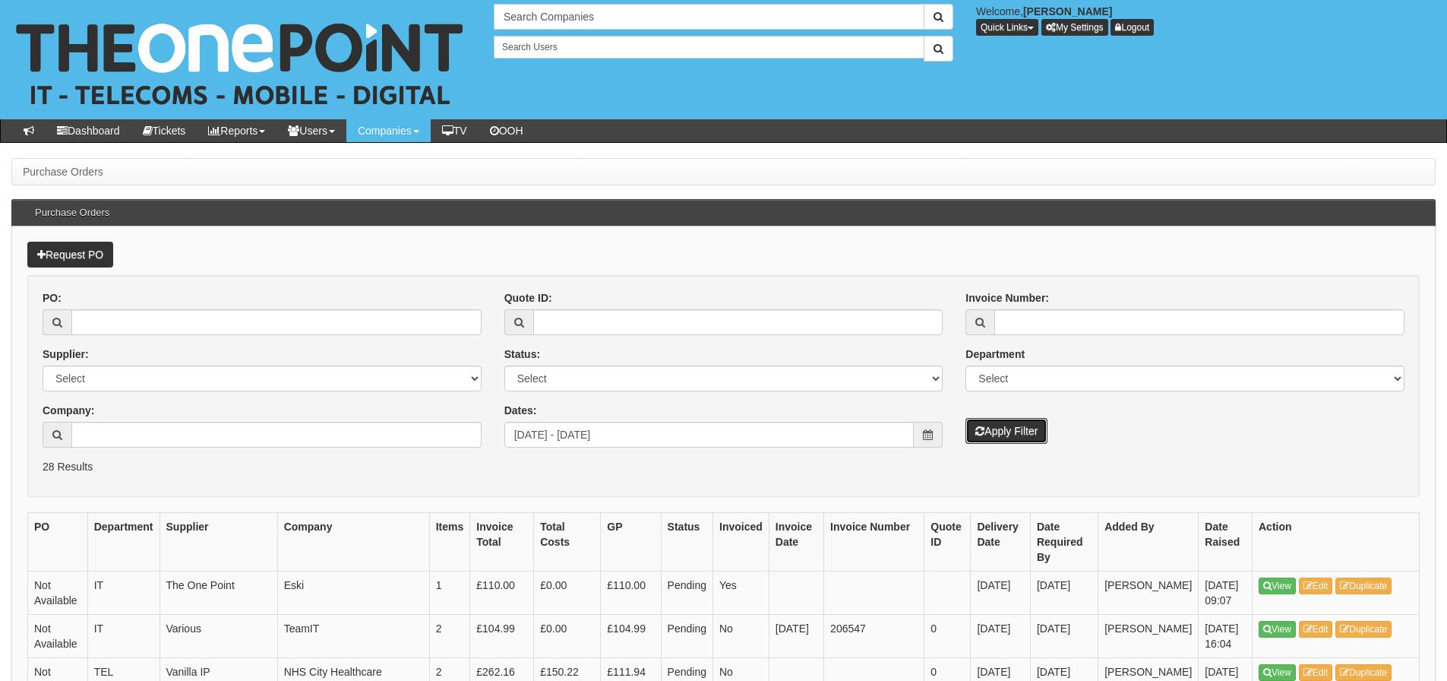
click at [1029, 432] on button "Apply Filter" at bounding box center [1006, 431] width 82 height 26
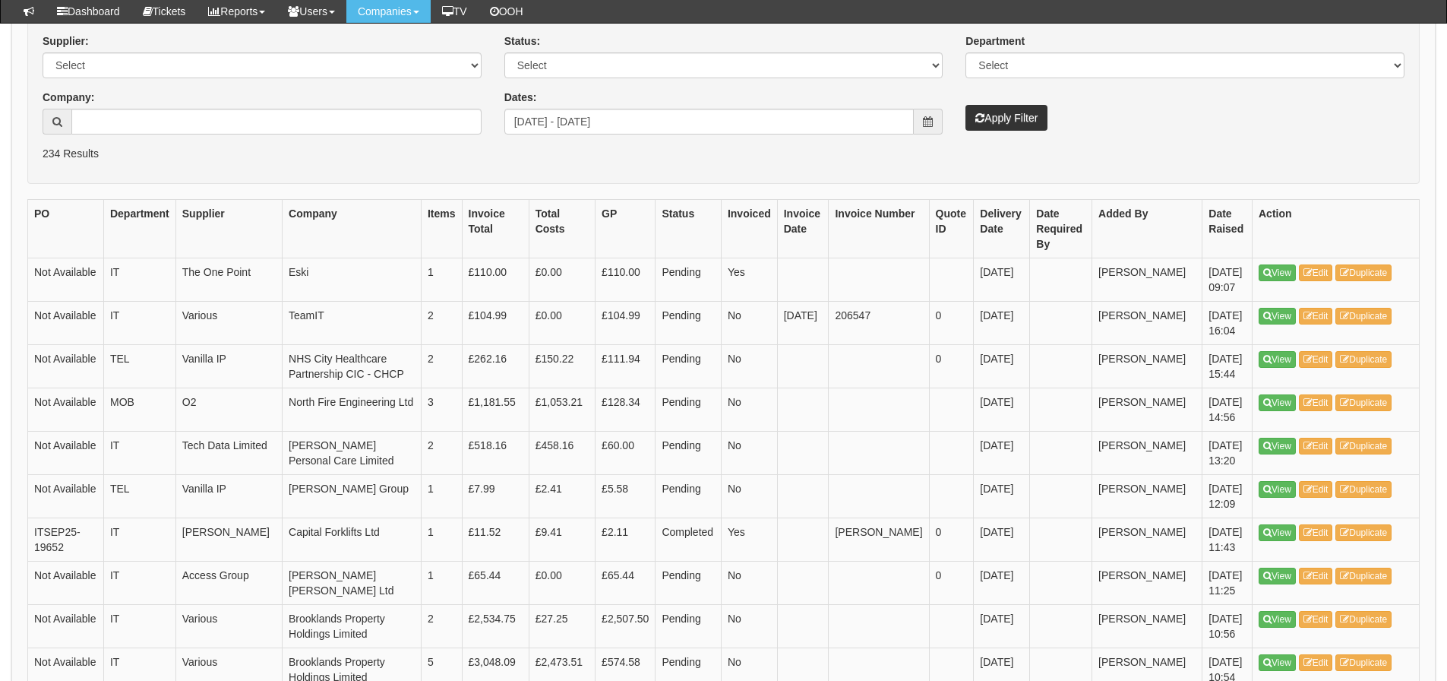
scroll to position [304, 0]
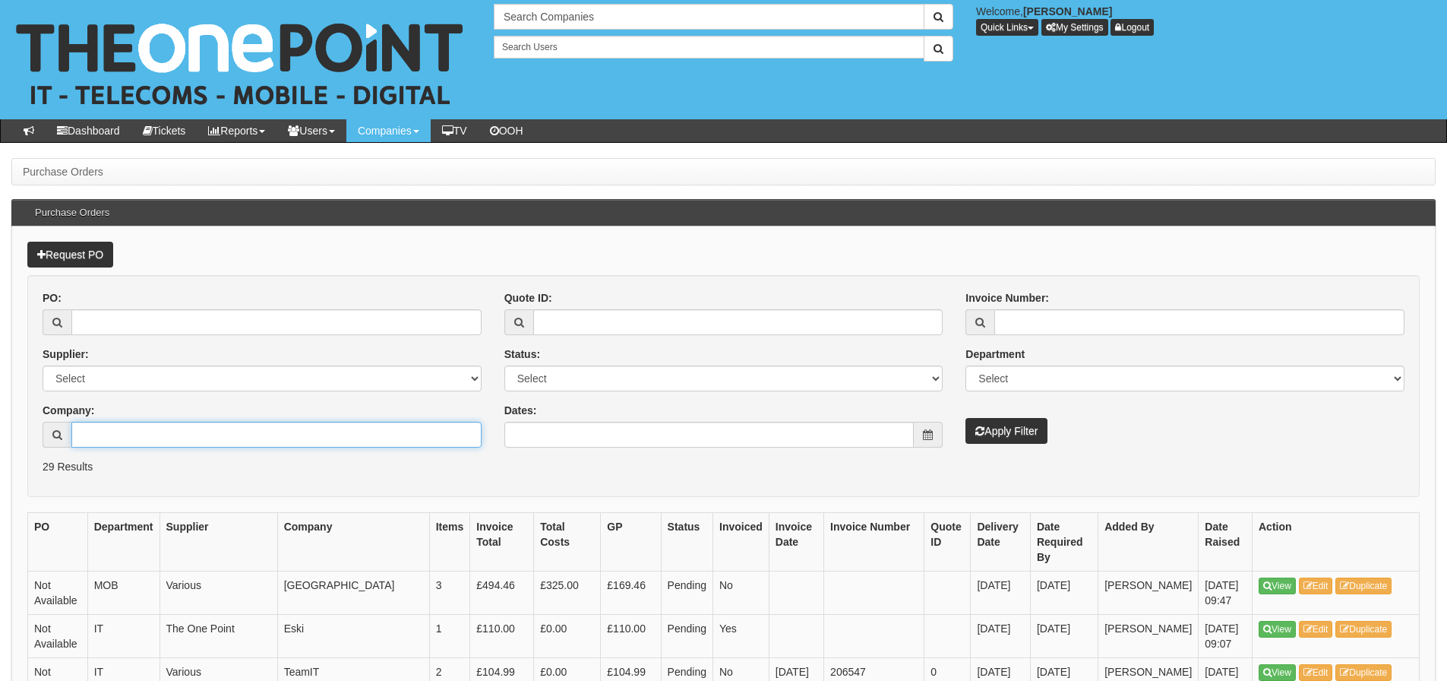
click at [207, 434] on input "Company:" at bounding box center [276, 435] width 410 height 26
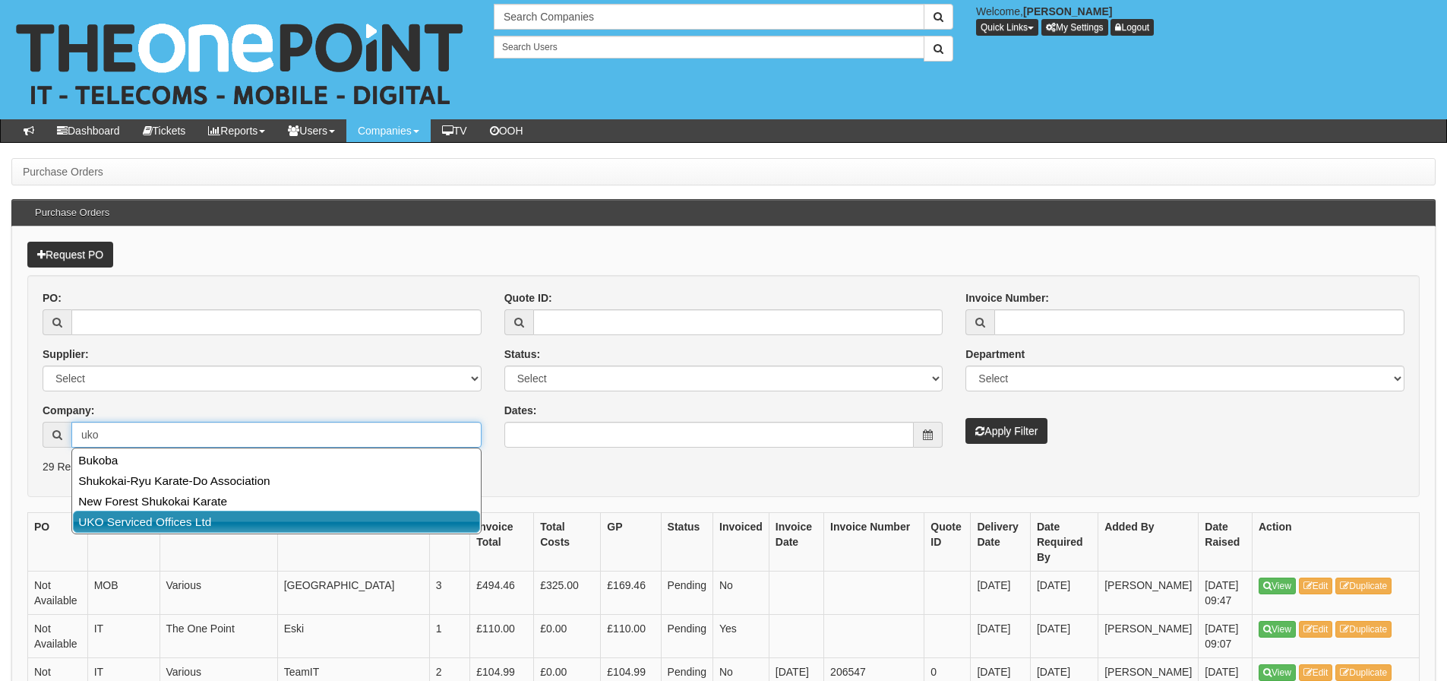
click at [187, 522] on link "UKO Serviced Offices Ltd" at bounding box center [276, 521] width 407 height 22
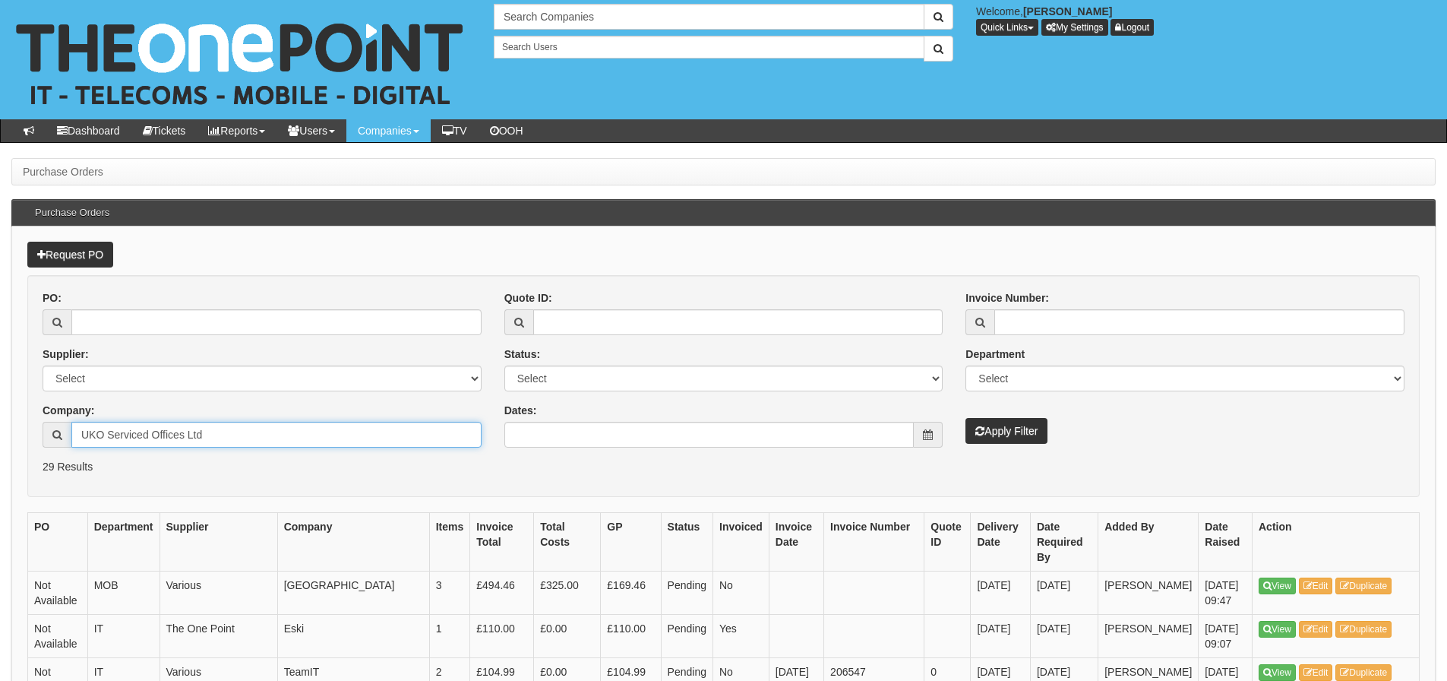
type input "UKO Serviced Offices Ltd"
click at [1015, 434] on button "Apply Filter" at bounding box center [1006, 431] width 82 height 26
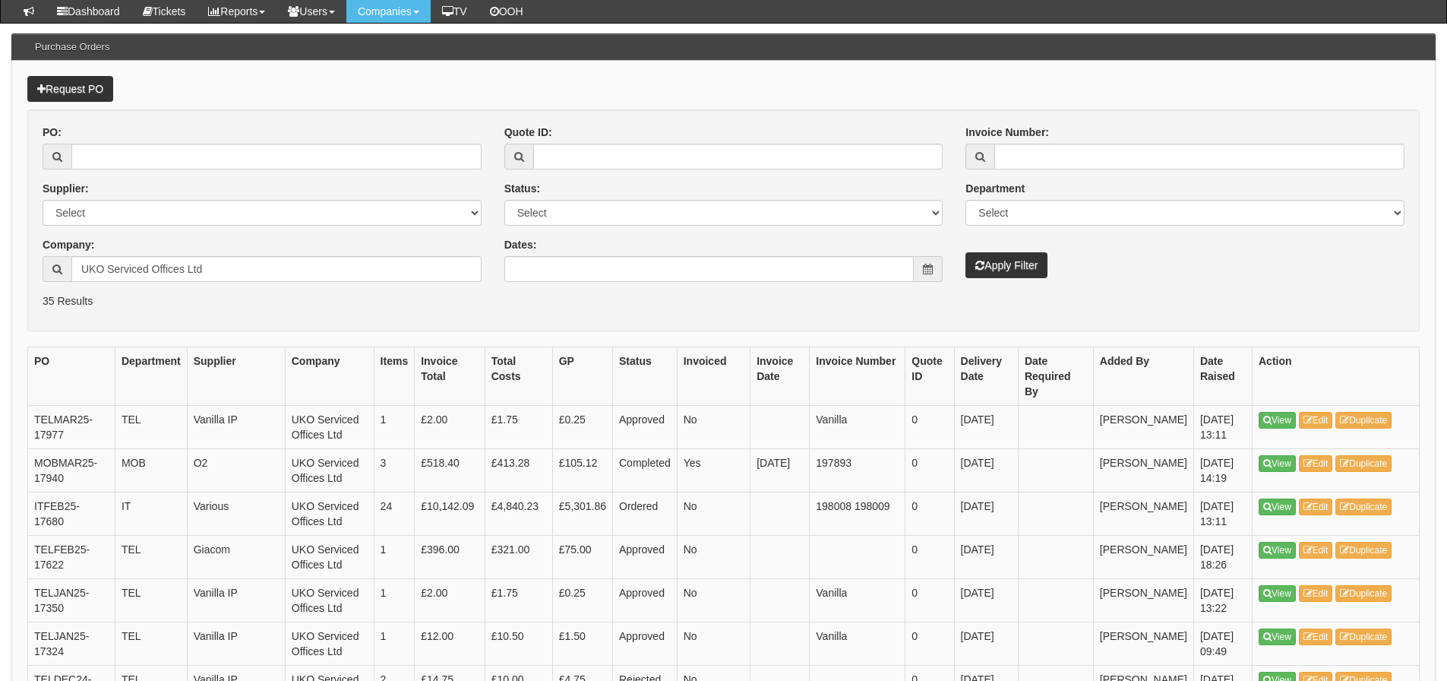
scroll to position [152, 0]
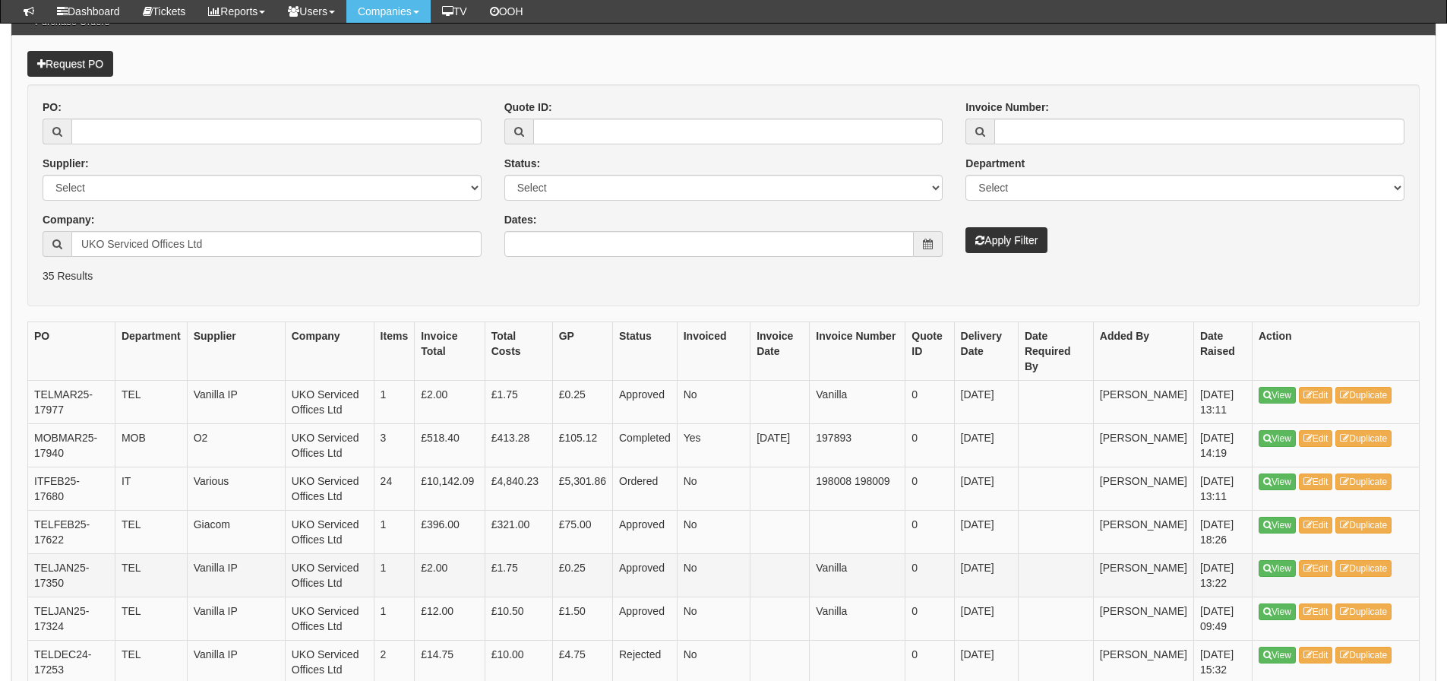
click at [254, 554] on td "Vanilla IP" at bounding box center [236, 574] width 98 height 43
